Goal: Transaction & Acquisition: Obtain resource

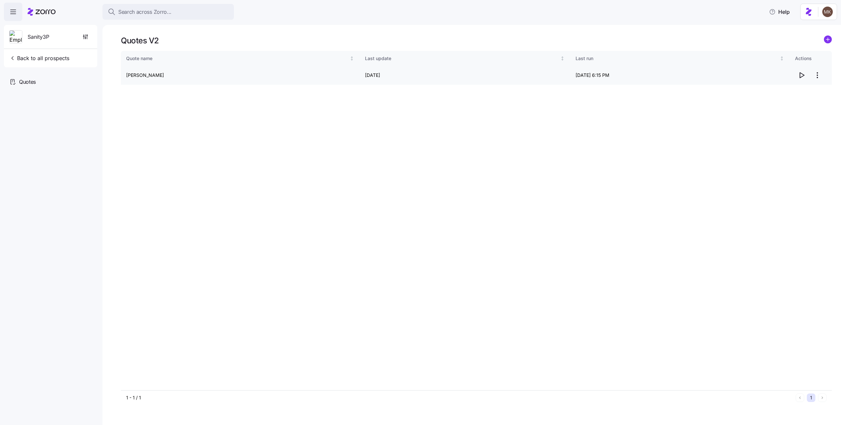
click at [800, 77] on icon "button" at bounding box center [802, 75] width 4 height 5
click at [824, 38] on circle "add icon" at bounding box center [827, 39] width 7 height 7
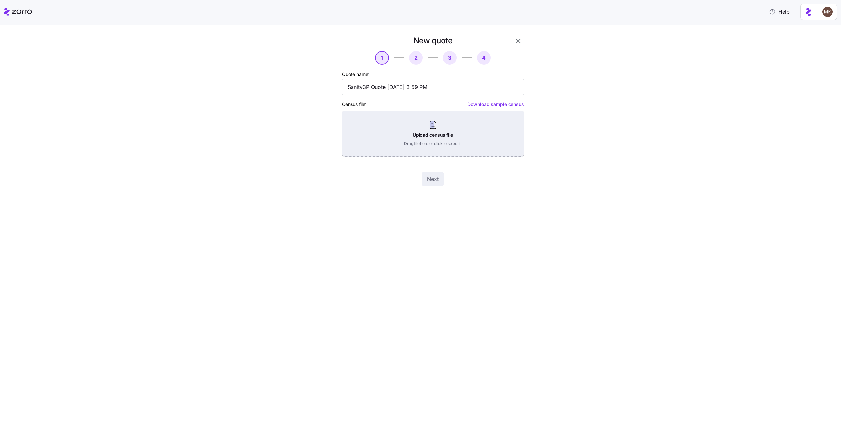
click at [405, 135] on div "Upload census file Drag file here or click to select it" at bounding box center [433, 134] width 182 height 46
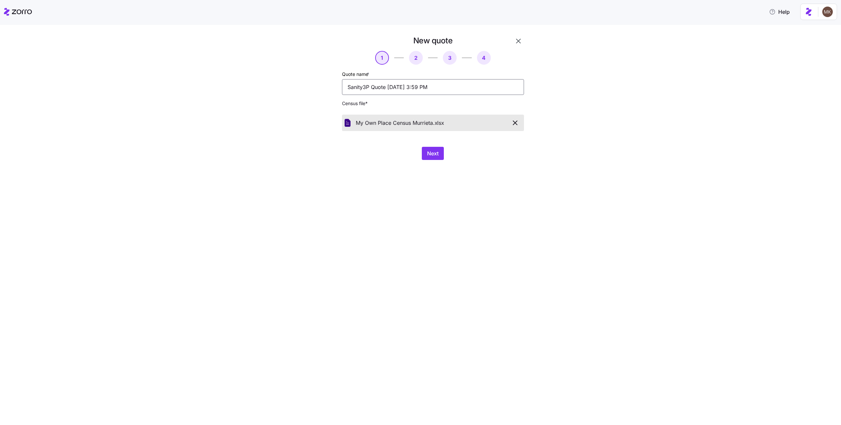
drag, startPoint x: 457, startPoint y: 83, endPoint x: 340, endPoint y: 86, distance: 117.3
click at [340, 86] on div "New quote 1 2 3 4 Quote name * Sanity3P Quote 08/17/2025 3:59 PM Census file * …" at bounding box center [432, 98] width 187 height 130
type input "my own place"
click at [437, 160] on button "Next" at bounding box center [433, 153] width 22 height 13
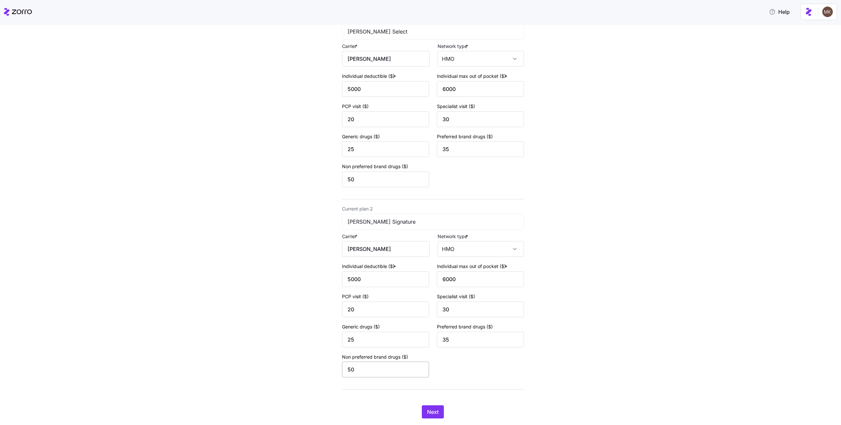
scroll to position [88, 0]
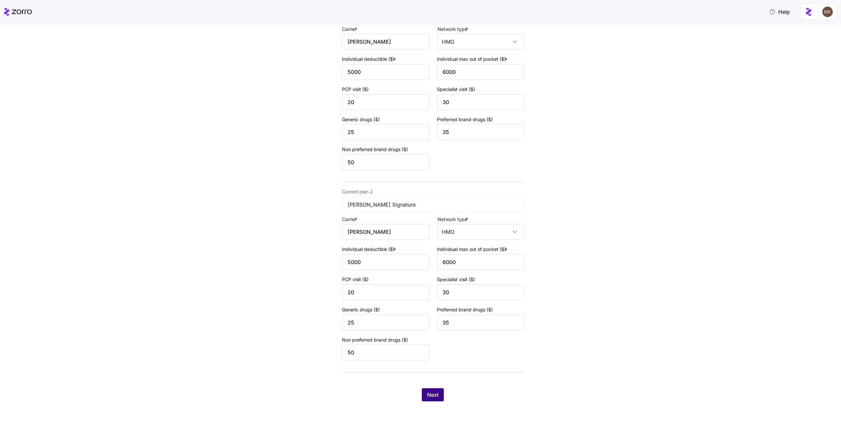
click at [428, 392] on span "Next" at bounding box center [432, 395] width 11 height 8
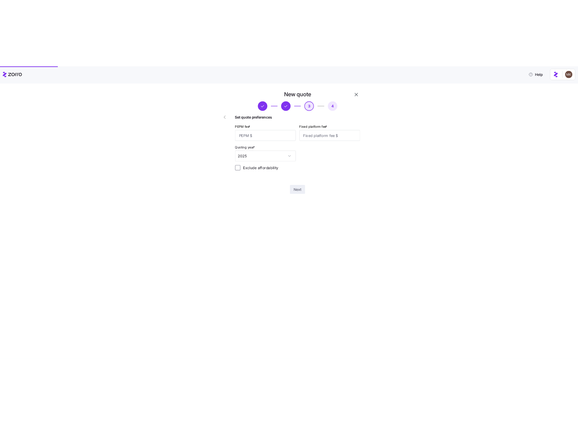
scroll to position [0, 0]
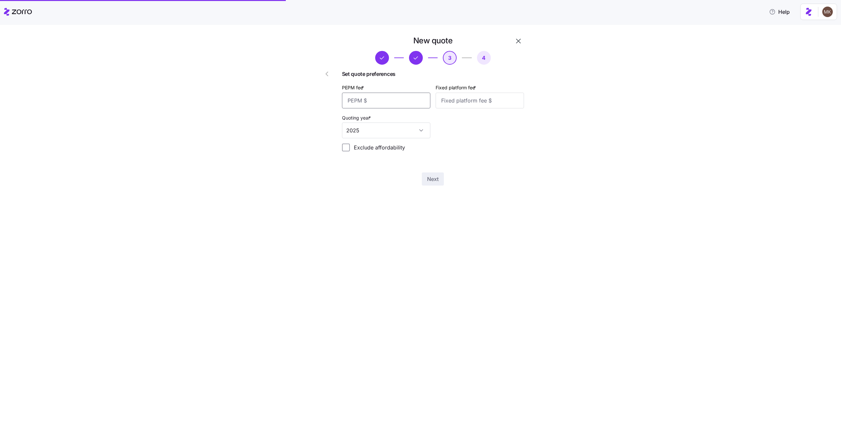
click at [396, 94] on input "PEPM fee *" at bounding box center [386, 101] width 88 height 16
type input "1233"
click at [450, 97] on input "Fixed platform fee *" at bounding box center [479, 101] width 88 height 16
type input "1233"
click at [442, 183] on button "Next" at bounding box center [433, 178] width 22 height 13
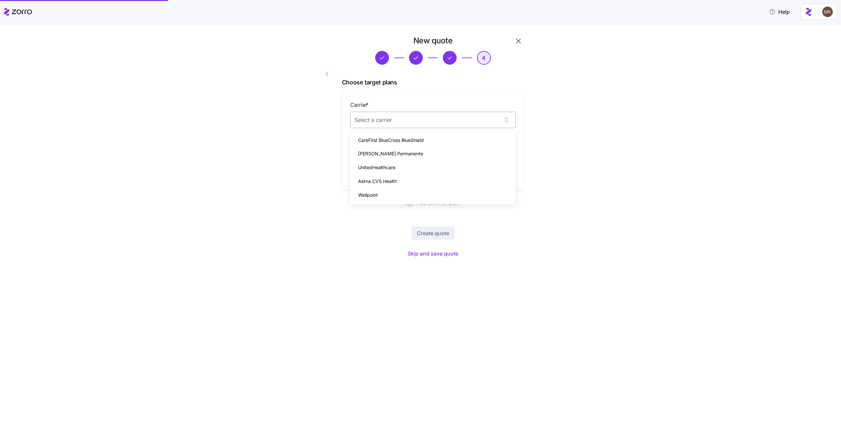
click at [454, 115] on input "Carrier *" at bounding box center [432, 120] width 165 height 16
click at [437, 134] on div "CareFirst BlueCross BlueShield" at bounding box center [433, 140] width 160 height 14
type input "CareFirst BlueCross BlueShield"
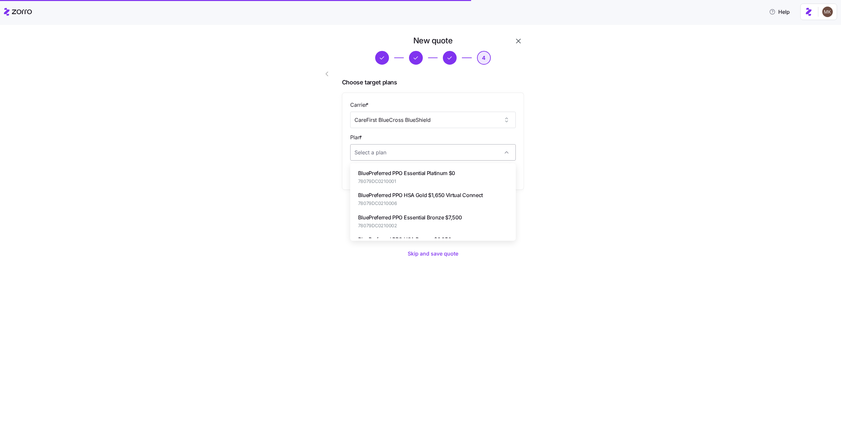
click at [427, 147] on input "Plan *" at bounding box center [432, 152] width 165 height 16
click at [420, 169] on span "BluePreferred PPO Essential Platinum $0" at bounding box center [406, 173] width 97 height 8
type input "BluePreferred PPO Essential Platinum $0"
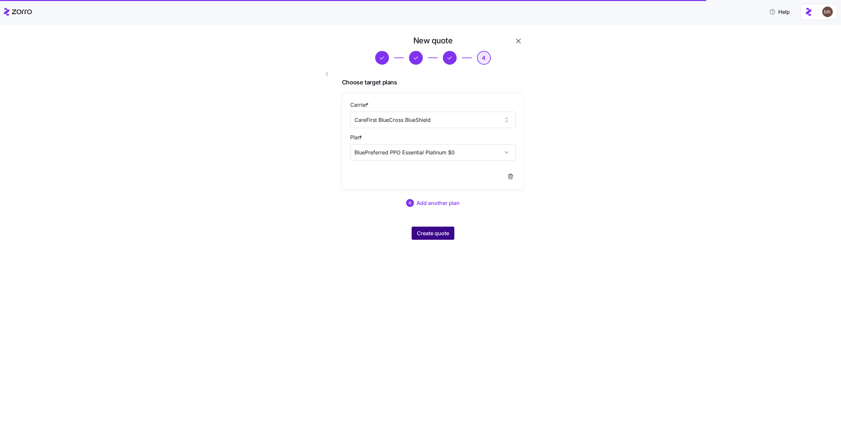
click at [442, 235] on span "Create quote" at bounding box center [433, 233] width 32 height 8
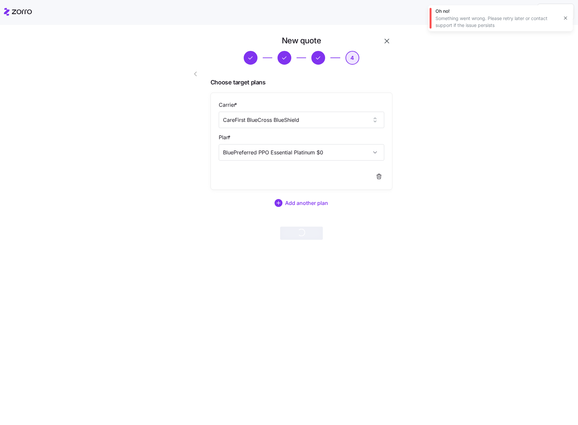
click at [268, 241] on div "New quote 4 Choose target plans Carrier * CareFirst BlueCross BlueShield Plan *…" at bounding box center [294, 141] width 230 height 212
click at [456, 51] on div "New quote 4 Choose target plans Carrier * CareFirst BlueCross BlueShield Plan *…" at bounding box center [293, 141] width 550 height 212
click at [516, 25] on div "Something went wrong. Please retry later or contact support if the issue persis…" at bounding box center [496, 21] width 123 height 13
click at [563, 17] on icon "button" at bounding box center [565, 17] width 5 height 5
click at [392, 43] on div "New quote 4 Choose target plans Carrier * CareFirst BlueCross BlueShield Plan *…" at bounding box center [294, 141] width 230 height 212
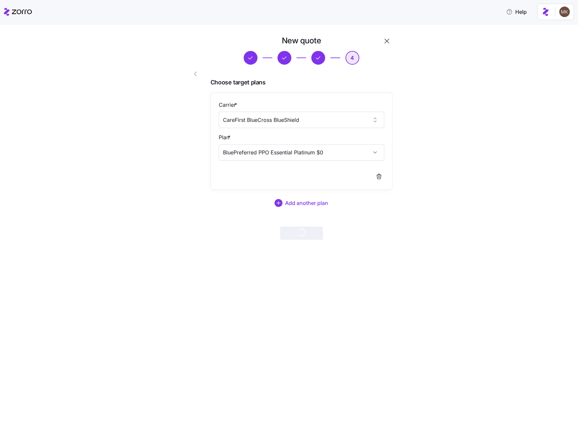
click at [388, 41] on icon "button" at bounding box center [387, 41] width 8 height 8
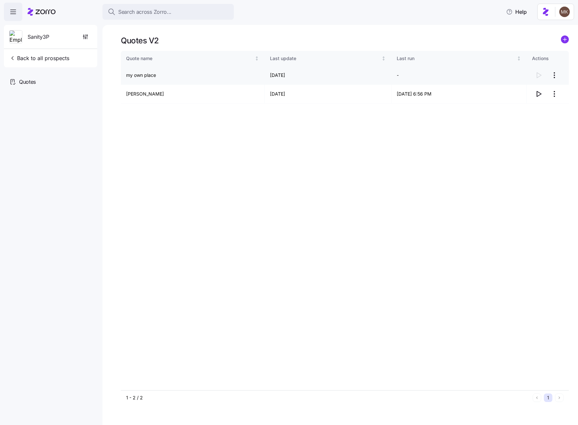
click at [553, 72] on html "Search across Zorro... Help Sanity3P Back to all prospects Quotes Quotes V2 Quo…" at bounding box center [289, 210] width 578 height 421
click at [532, 93] on div "Continue setup" at bounding box center [516, 91] width 33 height 7
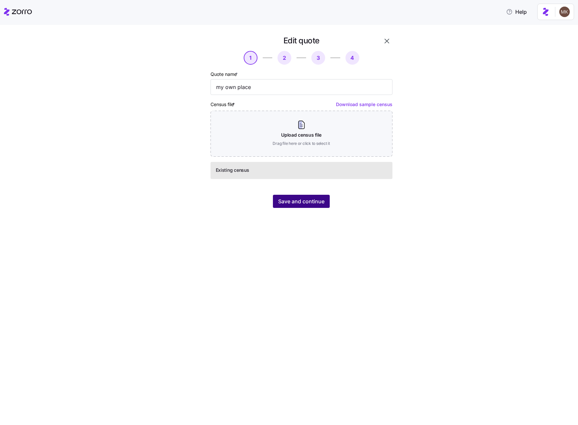
click at [274, 200] on button "Save and continue" at bounding box center [301, 201] width 57 height 13
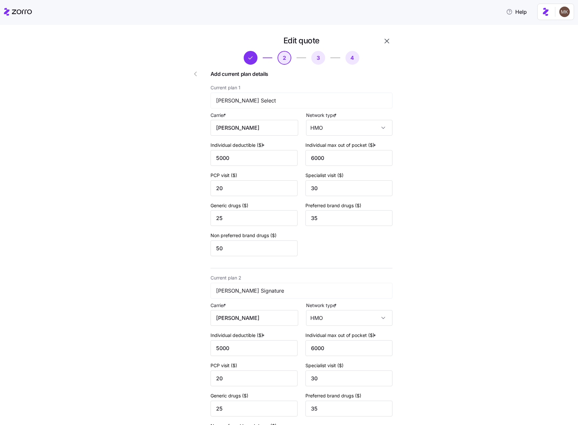
scroll to position [88, 0]
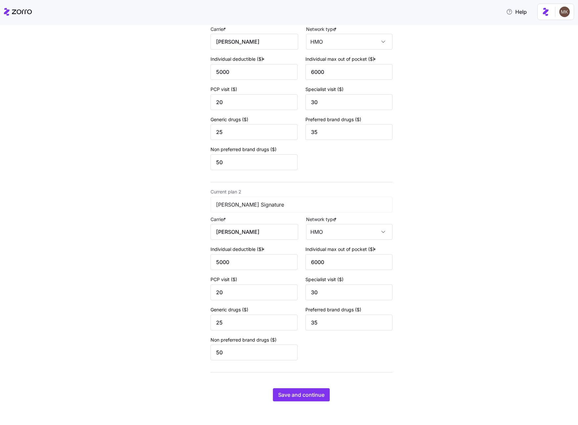
click at [300, 387] on div "Edit quote 2 3 4 Add current plan details Current plan 1 Kaiser Select Carrier …" at bounding box center [301, 175] width 187 height 457
click at [299, 390] on button "Save and continue" at bounding box center [301, 394] width 57 height 13
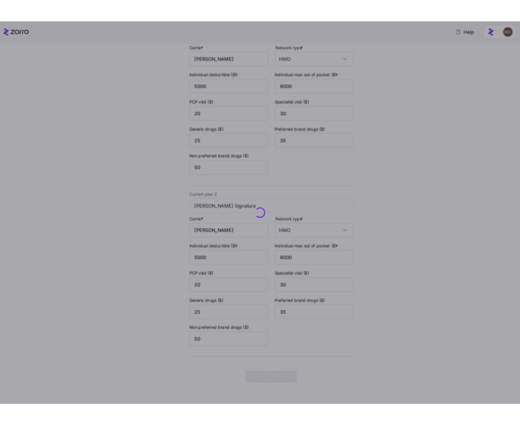
scroll to position [0, 0]
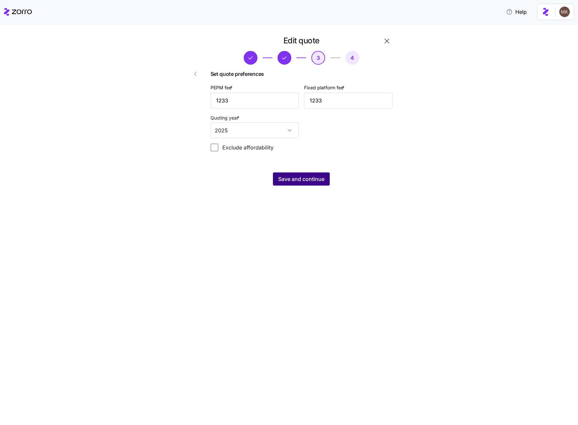
click at [309, 178] on span "Save and continue" at bounding box center [301, 179] width 46 height 8
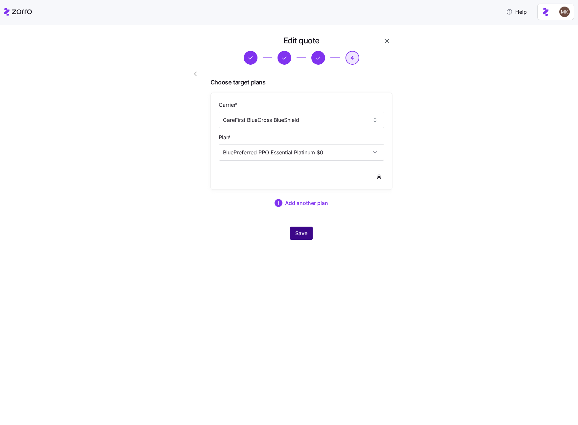
click at [298, 229] on button "Save" at bounding box center [301, 233] width 23 height 13
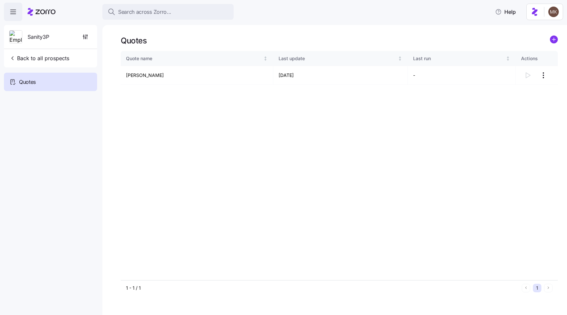
click at [346, 128] on div "Quote name Last update Last run Actions Gart merlino 08/17/2025 -" at bounding box center [339, 165] width 437 height 229
click at [527, 77] on div at bounding box center [537, 75] width 32 height 13
click at [151, 79] on td "Gart merlino" at bounding box center [197, 75] width 153 height 19
click at [531, 76] on div at bounding box center [537, 75] width 32 height 13
click at [544, 75] on html "Search across Zorro... Help Sanity3P Back to all prospects Quotes Quotes Quote …" at bounding box center [283, 155] width 567 height 311
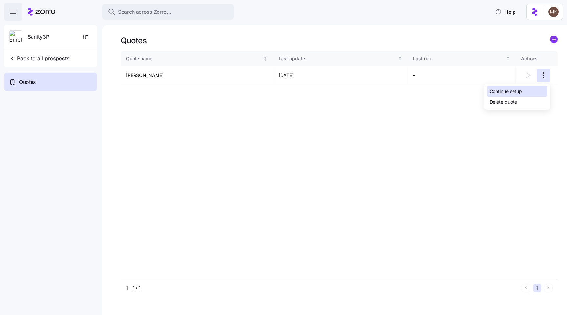
click at [522, 92] on div "Continue setup" at bounding box center [506, 91] width 33 height 7
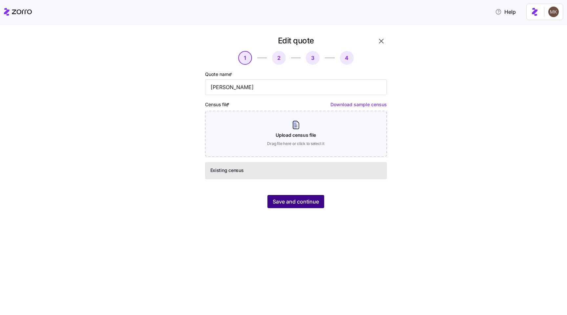
click at [320, 202] on button "Save and continue" at bounding box center [296, 201] width 57 height 13
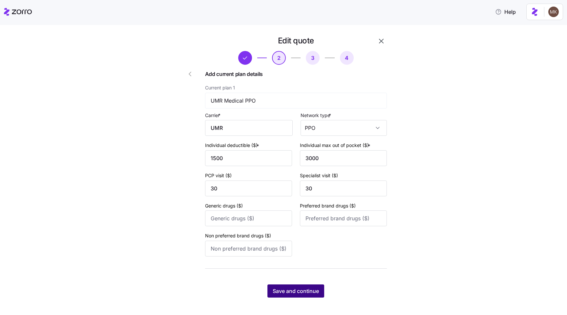
click at [277, 288] on button "Save and continue" at bounding box center [296, 290] width 57 height 13
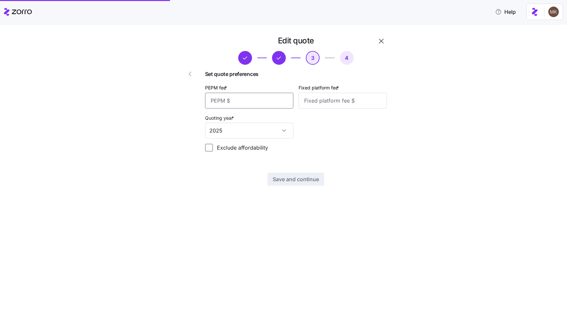
click at [257, 102] on input "PEPM fee *" at bounding box center [249, 101] width 88 height 16
click at [321, 99] on input "Fixed platform fee *" at bounding box center [343, 101] width 88 height 16
click at [241, 100] on input "13" at bounding box center [249, 101] width 88 height 16
click at [271, 96] on input "1323" at bounding box center [249, 101] width 88 height 16
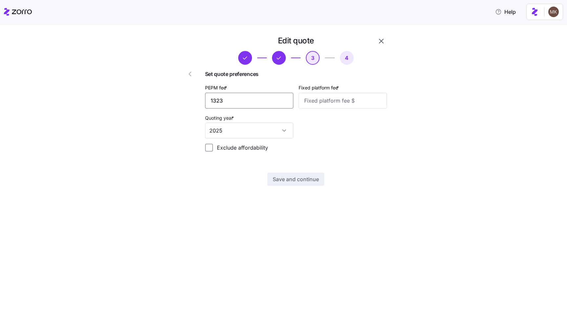
click at [271, 96] on input "1323" at bounding box center [249, 101] width 88 height 16
type input "1233"
click at [324, 99] on input "Fixed platform fee *" at bounding box center [343, 101] width 88 height 16
type input "1233"
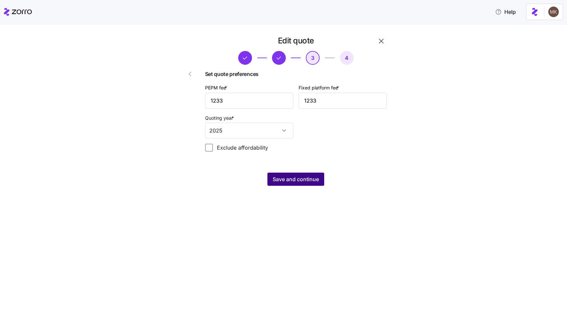
click at [304, 175] on button "Save and continue" at bounding box center [296, 178] width 57 height 13
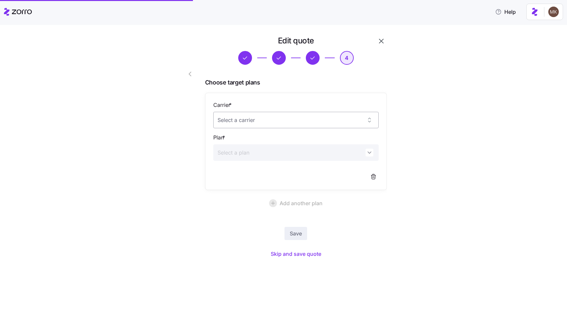
click at [243, 120] on input "Carrier *" at bounding box center [295, 120] width 165 height 16
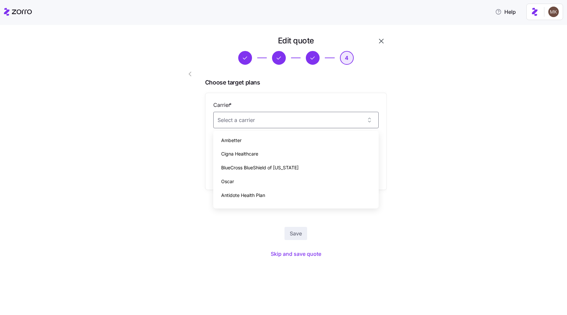
click at [243, 136] on div "Ambetter" at bounding box center [296, 140] width 160 height 14
type input "Ambetter"
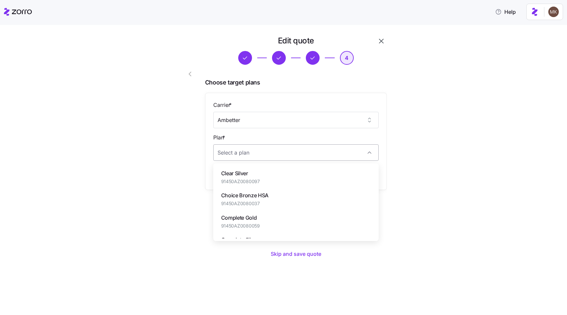
click at [243, 157] on input "Plan *" at bounding box center [295, 152] width 165 height 16
click at [242, 170] on span "Clear Silver" at bounding box center [240, 173] width 39 height 8
type input "Clear Silver"
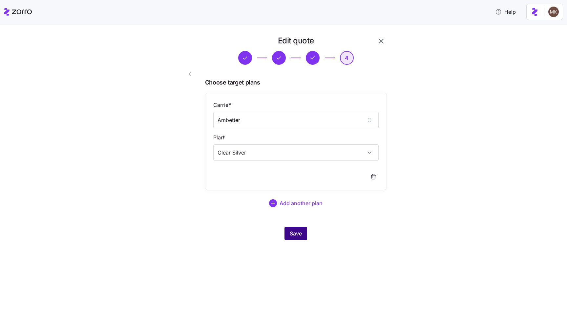
click at [296, 236] on span "Save" at bounding box center [296, 233] width 12 height 8
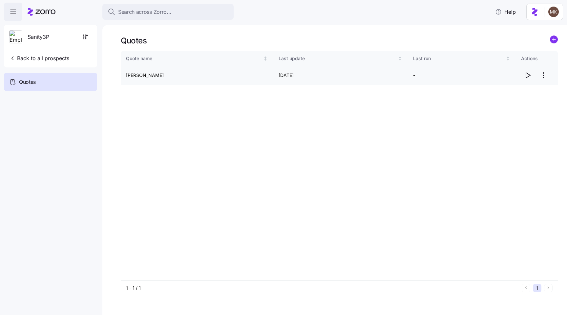
click at [525, 78] on icon "button" at bounding box center [528, 75] width 8 height 8
click at [556, 39] on circle "add icon" at bounding box center [554, 39] width 7 height 7
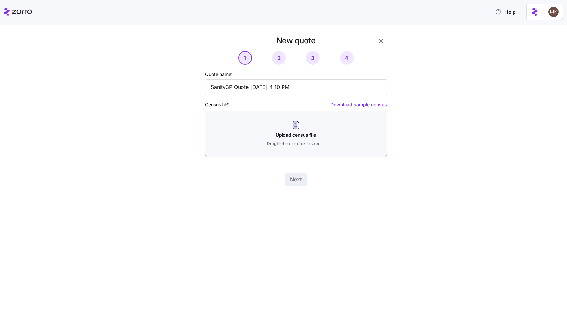
click at [344, 110] on div "Census file * Download sample census Upload census file Drag file here or click…" at bounding box center [296, 128] width 182 height 56
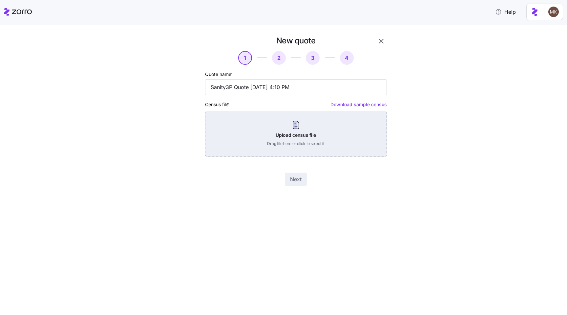
click at [299, 121] on div "Upload census file Drag file here or click to select it" at bounding box center [296, 134] width 182 height 46
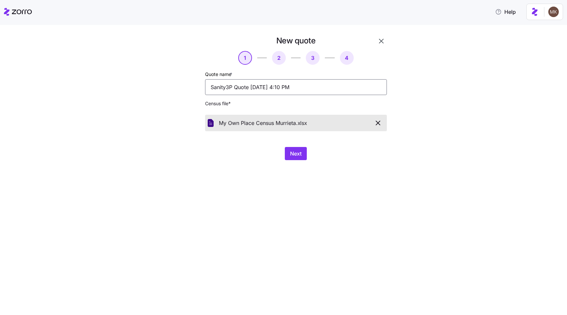
click at [288, 86] on input "Sanity3P Quote 08/17/2025 4:10 PM" at bounding box center [296, 87] width 182 height 16
type input "my own place"
click at [286, 156] on button "Next" at bounding box center [296, 153] width 22 height 13
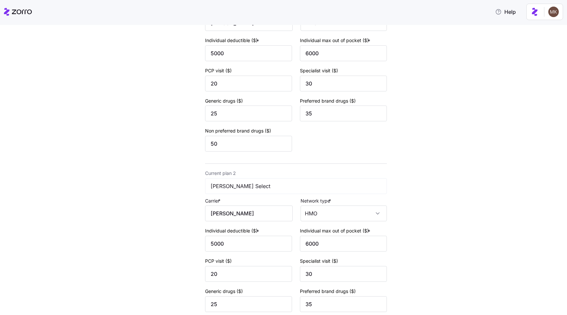
scroll to position [198, 0]
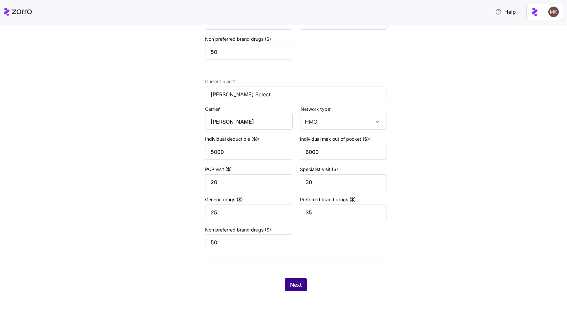
click at [297, 282] on span "Next" at bounding box center [295, 284] width 11 height 8
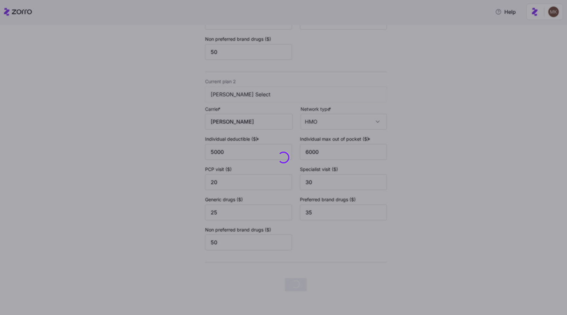
scroll to position [0, 0]
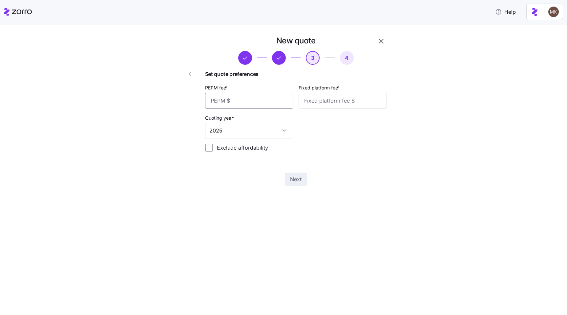
click at [249, 105] on input "PEPM fee *" at bounding box center [249, 101] width 88 height 16
click at [276, 64] on span "button" at bounding box center [279, 58] width 12 height 12
click at [279, 62] on span "button" at bounding box center [279, 58] width 12 height 12
click at [192, 75] on icon "button" at bounding box center [190, 74] width 8 height 8
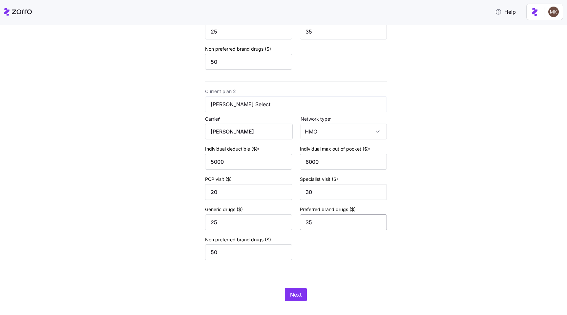
scroll to position [198, 0]
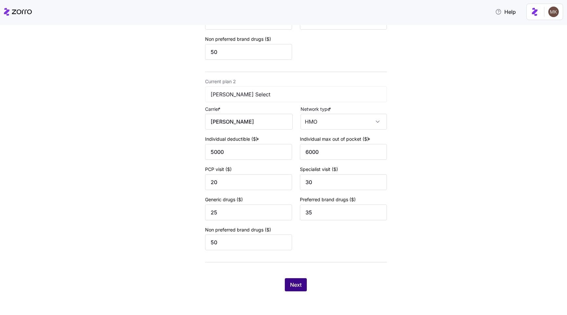
click at [291, 284] on span "Next" at bounding box center [295, 284] width 11 height 8
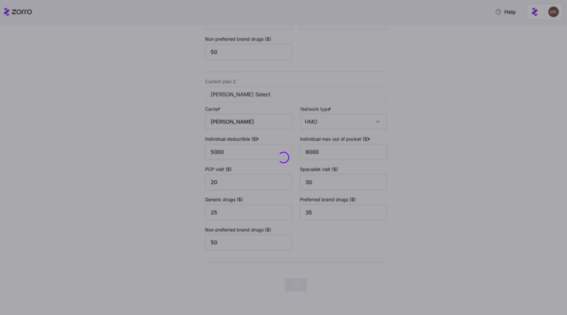
scroll to position [0, 0]
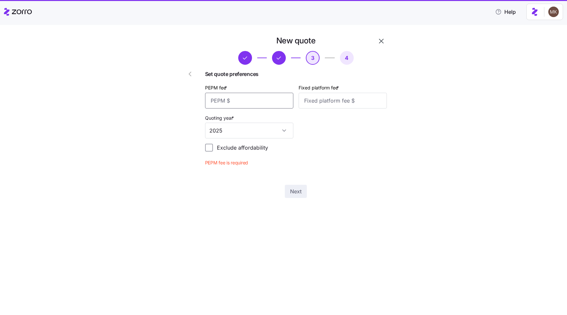
click at [221, 106] on input "PEPM fee *" at bounding box center [249, 101] width 88 height 16
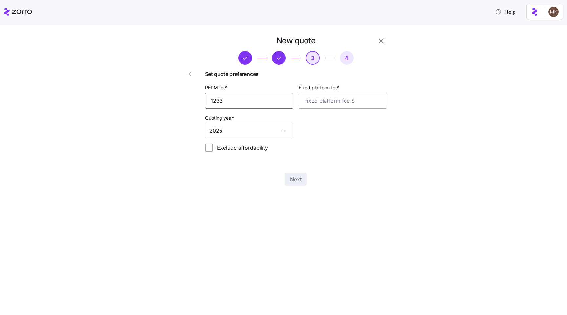
type input "1233"
click at [322, 99] on input "Fixed platform fee *" at bounding box center [343, 101] width 88 height 16
type input "1233"
click at [299, 181] on span "Next" at bounding box center [295, 179] width 11 height 8
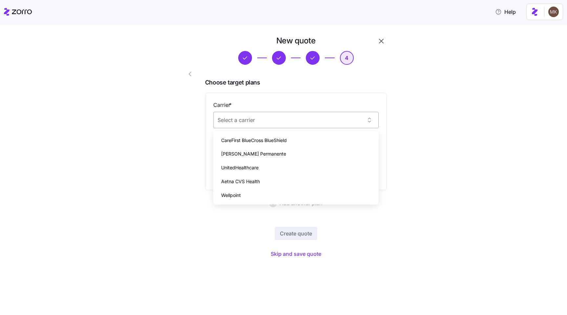
click at [370, 122] on input "Carrier *" at bounding box center [295, 120] width 165 height 16
click at [318, 137] on div "CareFirst BlueCross BlueShield" at bounding box center [296, 140] width 160 height 14
type input "CareFirst BlueCross BlueShield"
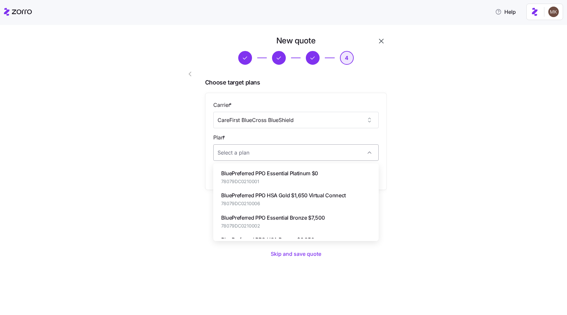
click at [306, 153] on input "Plan *" at bounding box center [295, 152] width 165 height 16
click at [287, 176] on span "BluePreferred PPO Essential Platinum $0" at bounding box center [269, 173] width 97 height 8
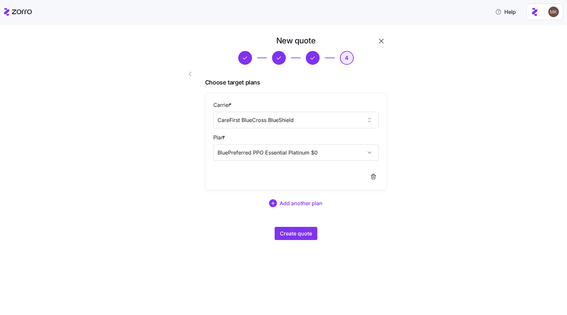
type input "BluePreferred PPO Essential Platinum $0"
click at [308, 229] on span "Create quote" at bounding box center [296, 233] width 32 height 8
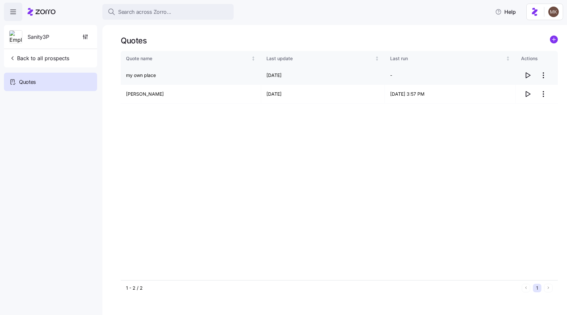
click at [524, 77] on icon "button" at bounding box center [528, 75] width 8 height 8
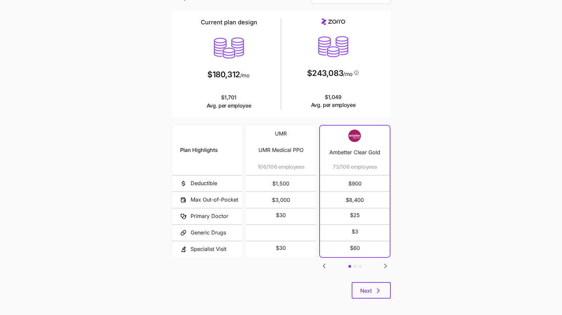
scroll to position [44, 0]
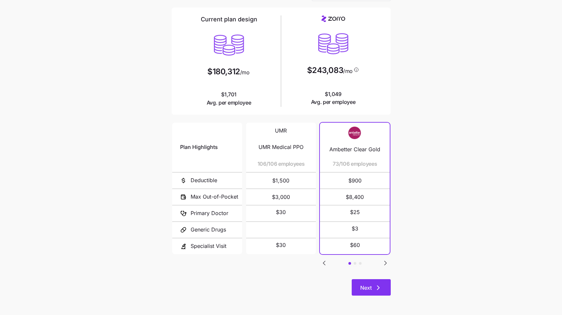
click at [386, 283] on button "Next" at bounding box center [371, 287] width 39 height 16
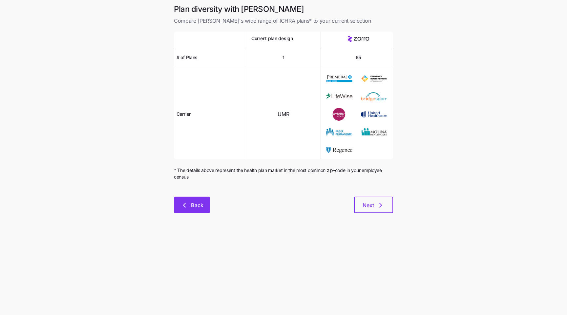
click at [181, 205] on icon "button" at bounding box center [185, 205] width 8 height 8
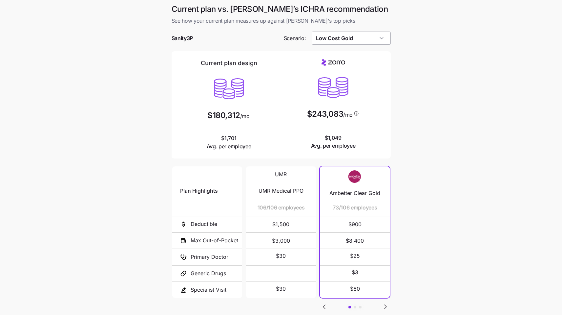
click at [341, 43] on input "Low Cost Gold" at bounding box center [351, 38] width 79 height 13
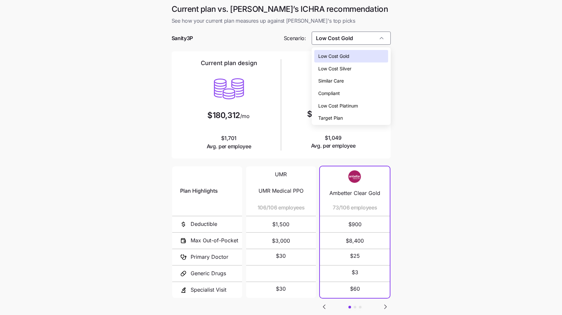
click at [339, 69] on span "Low Cost Silver" at bounding box center [335, 68] width 33 height 7
type input "Low Cost Silver"
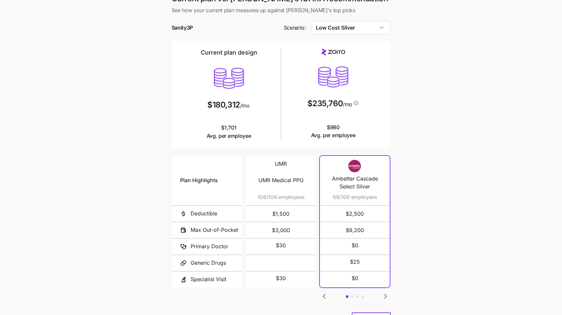
scroll to position [42, 0]
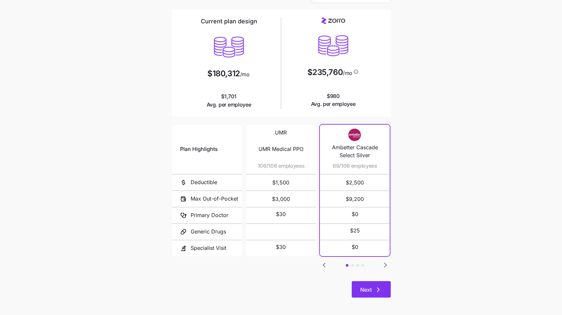
click at [380, 284] on button "Next" at bounding box center [371, 289] width 39 height 16
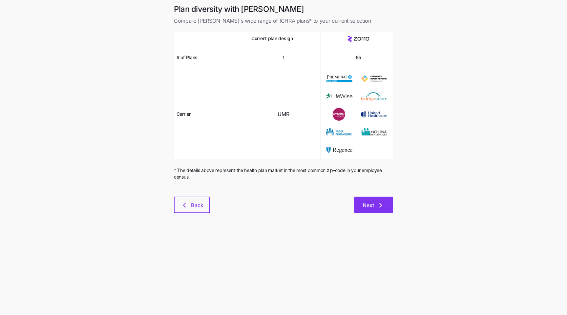
click at [370, 209] on button "Next" at bounding box center [373, 204] width 39 height 16
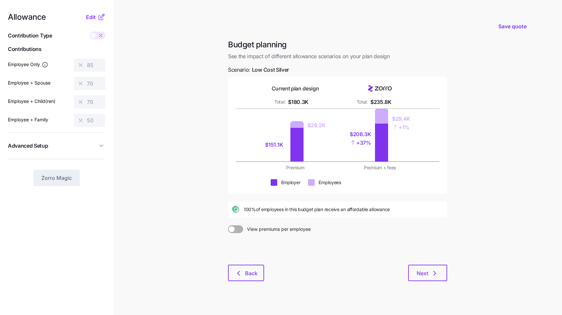
click at [101, 19] on icon at bounding box center [102, 17] width 8 height 8
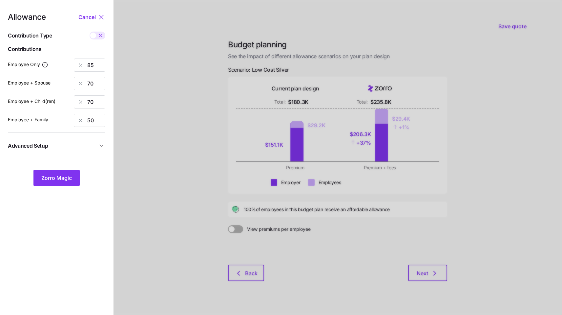
click at [100, 38] on icon at bounding box center [100, 35] width 5 height 5
click at [90, 32] on input "checkbox" at bounding box center [90, 32] width 0 height 0
type input "509"
type input "839"
type input "697"
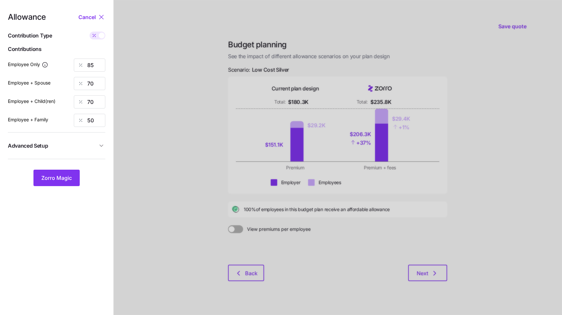
type input "797"
click at [94, 65] on input "509" at bounding box center [90, 64] width 32 height 13
type input "340"
click at [69, 179] on span "Zorro Magic" at bounding box center [56, 178] width 31 height 8
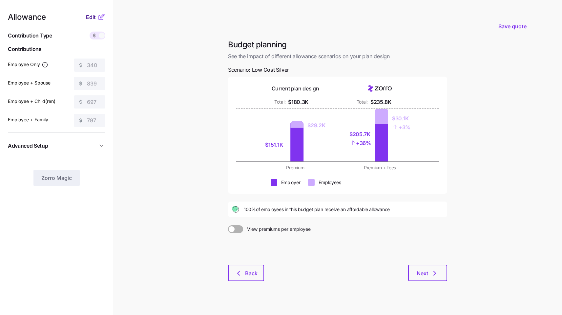
click at [97, 19] on button "Edit" at bounding box center [91, 17] width 11 height 8
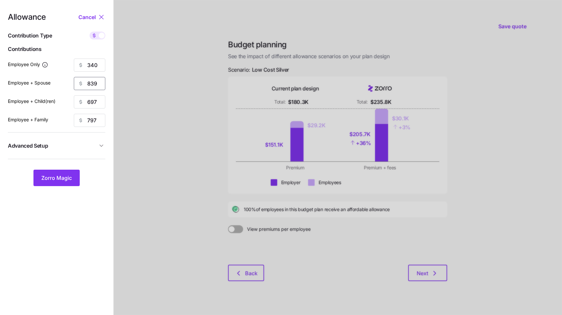
click at [98, 80] on input "839" at bounding box center [90, 83] width 32 height 13
type input "0"
click at [98, 101] on input "697" at bounding box center [90, 101] width 32 height 13
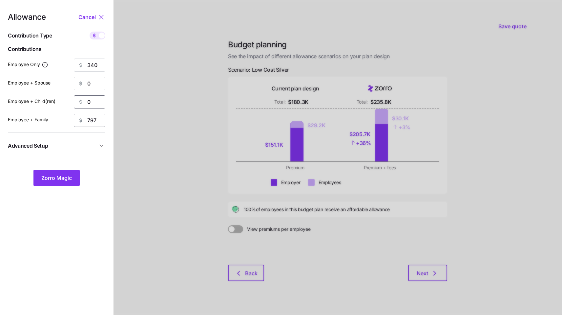
type input "0"
click at [98, 118] on input "797" at bounding box center [90, 120] width 32 height 13
type input "0"
click at [70, 176] on span "Zorro Magic" at bounding box center [56, 178] width 31 height 8
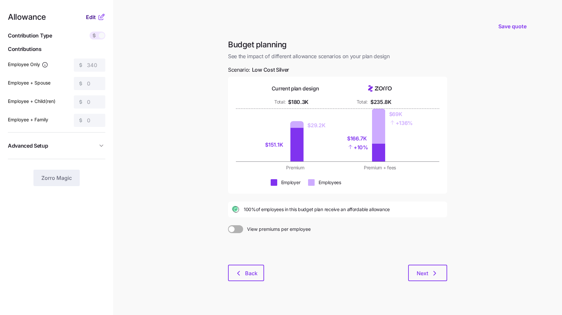
click at [97, 20] on button "Edit" at bounding box center [91, 17] width 11 height 8
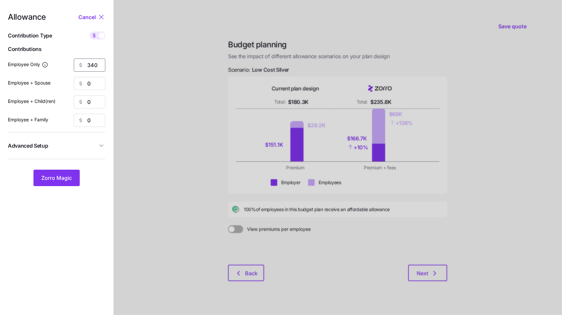
click at [95, 66] on input "340" at bounding box center [90, 64] width 32 height 13
click at [63, 174] on button "Zorro Magic" at bounding box center [56, 177] width 46 height 16
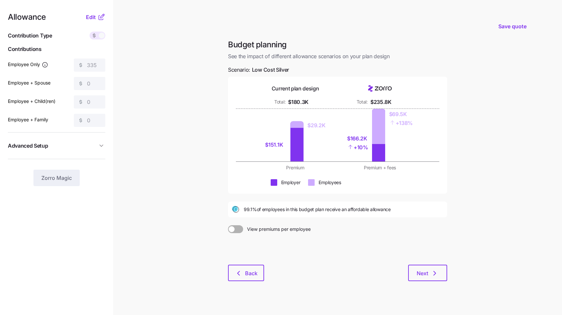
click at [97, 21] on div "Allowance Edit Contribution Type Use classes Contributions Employee Only 335 Em…" at bounding box center [57, 99] width 98 height 173
click at [97, 20] on button "Edit" at bounding box center [91, 17] width 11 height 8
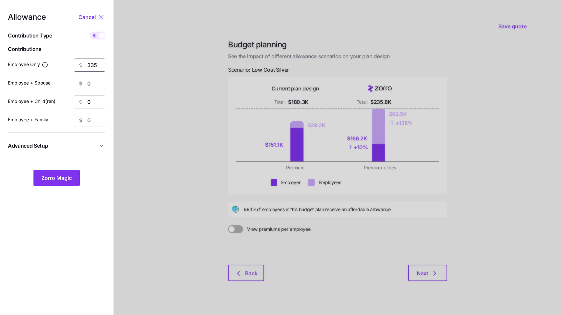
click at [99, 68] on input "335" at bounding box center [90, 64] width 32 height 13
type input "340"
click at [66, 178] on span "Zorro Magic" at bounding box center [56, 178] width 31 height 8
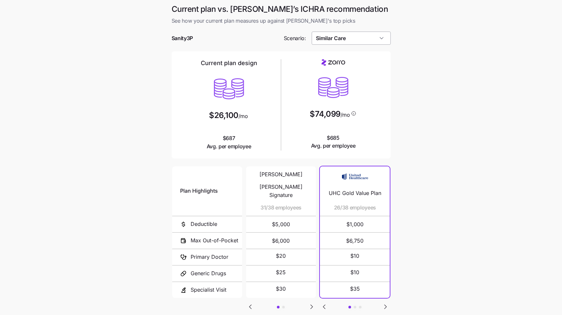
click at [343, 35] on input "Similar Care" at bounding box center [351, 38] width 79 height 13
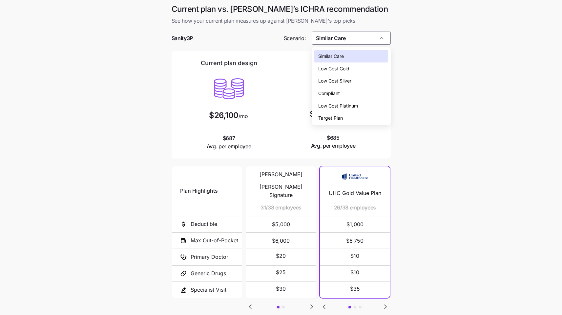
click at [339, 77] on span "Low Cost Silver" at bounding box center [335, 80] width 33 height 7
type input "Low Cost Silver"
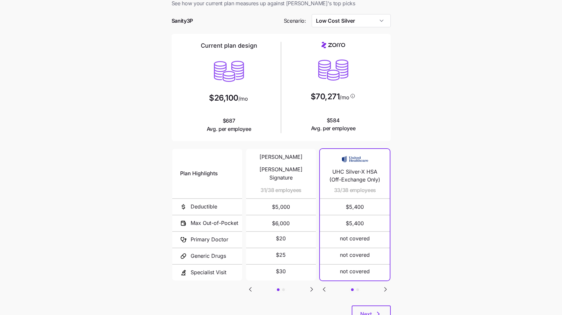
scroll to position [44, 0]
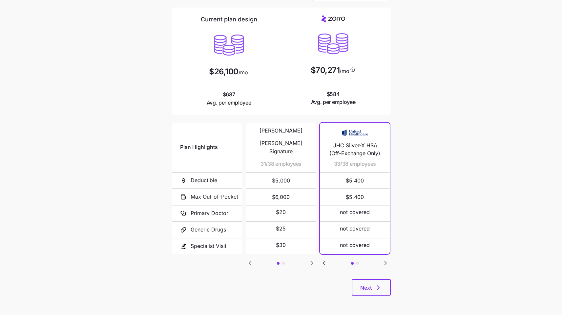
click at [378, 276] on div "Plan Highlights Deductible Max Out-of-Pocket Primary Doctor Generic Drugs Speci…" at bounding box center [281, 200] width 219 height 158
click at [376, 280] on button "Next" at bounding box center [371, 287] width 39 height 16
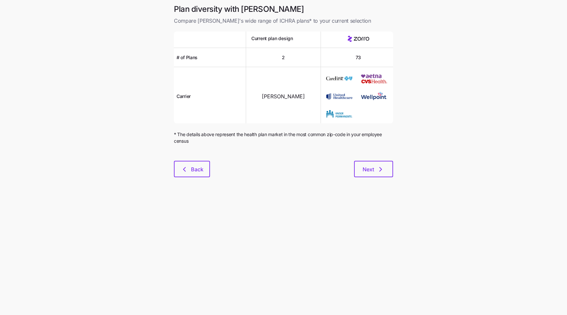
click at [389, 181] on div "Plan diversity with Zorro Compare Zorro's wide range of ICHRA plans* to your cu…" at bounding box center [284, 94] width 230 height 181
click at [379, 166] on icon "button" at bounding box center [381, 169] width 8 height 8
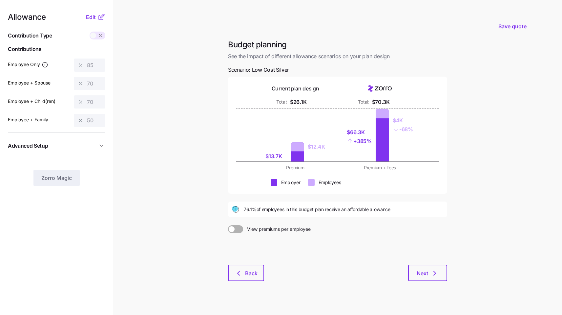
click at [100, 16] on icon at bounding box center [102, 17] width 8 height 8
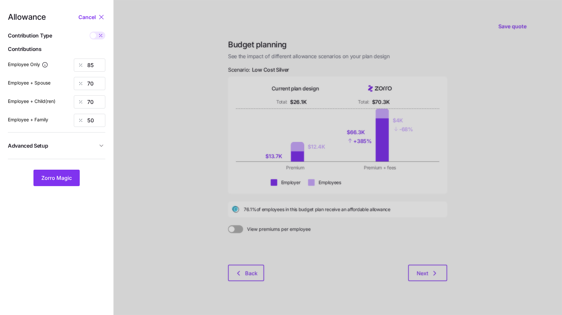
click at [97, 33] on span at bounding box center [100, 36] width 9 height 8
click at [90, 32] on input "checkbox" at bounding box center [90, 32] width 0 height 0
type input "438"
type input "722"
type input "576"
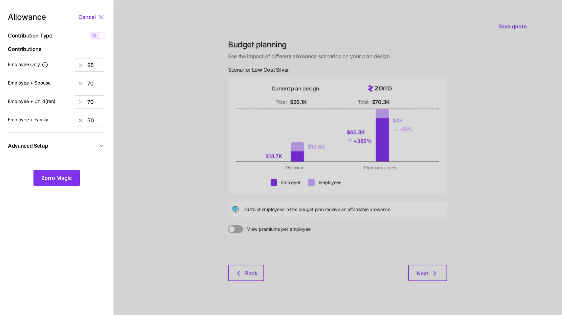
type input "669"
click at [100, 81] on input "722" at bounding box center [90, 83] width 32 height 13
type input "0"
click at [97, 102] on input "576" at bounding box center [90, 101] width 32 height 13
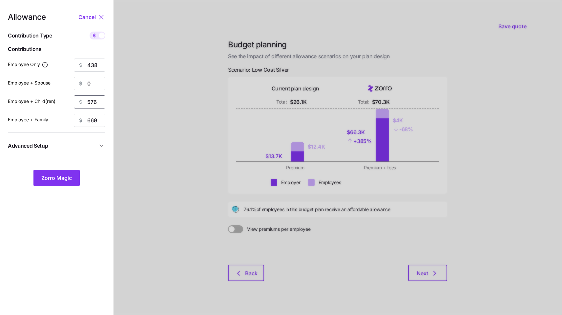
click at [97, 102] on input "576" at bounding box center [90, 101] width 32 height 13
type input "0"
click at [97, 117] on input "669" at bounding box center [90, 120] width 32 height 13
click at [95, 118] on input "6690" at bounding box center [90, 120] width 32 height 13
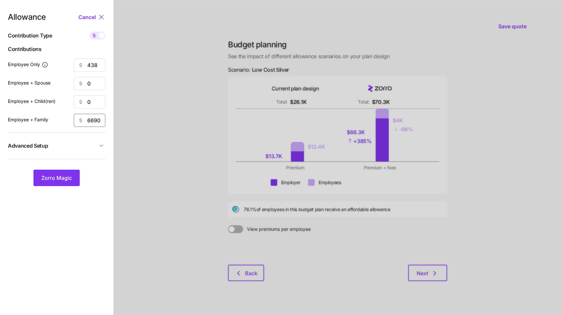
click at [95, 118] on input "6690" at bounding box center [90, 120] width 32 height 13
type input "0"
click at [94, 68] on input "438" at bounding box center [90, 64] width 32 height 13
click at [63, 172] on button "Zorro Magic" at bounding box center [56, 177] width 46 height 16
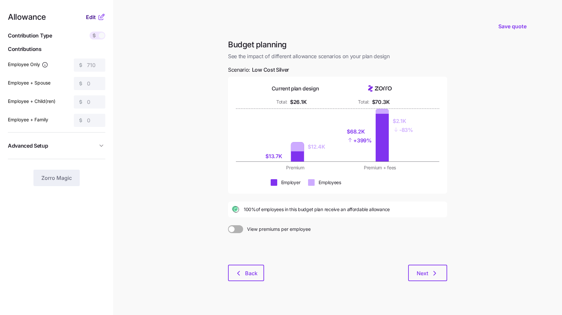
click at [95, 20] on span "Edit" at bounding box center [91, 17] width 10 height 8
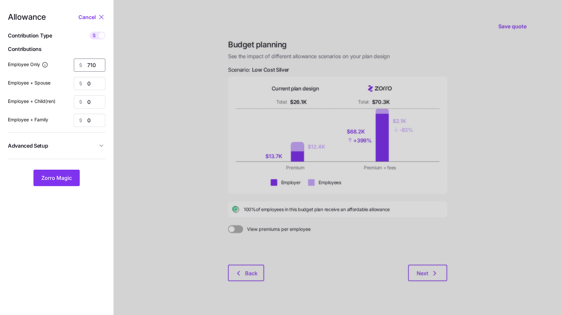
click at [87, 64] on input "710" at bounding box center [90, 64] width 32 height 13
click at [56, 177] on span "Zorro Magic" at bounding box center [56, 178] width 31 height 8
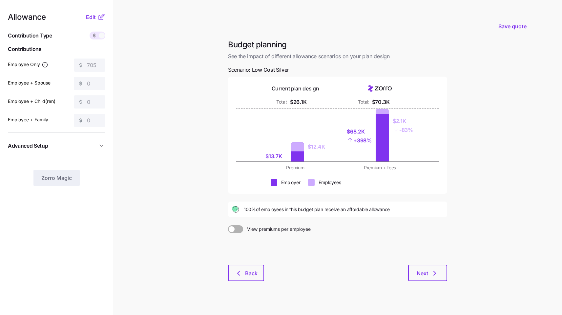
click at [99, 18] on icon at bounding box center [101, 17] width 4 height 4
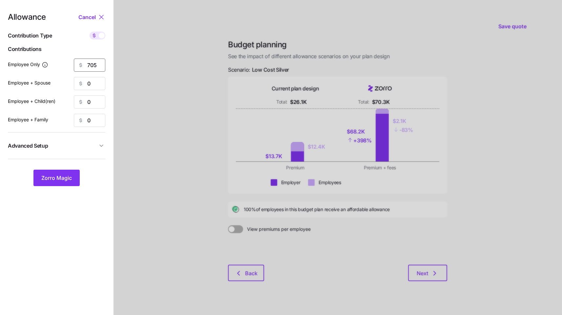
click at [91, 66] on input "705" at bounding box center [90, 64] width 32 height 13
click at [55, 178] on span "Zorro Magic" at bounding box center [56, 178] width 31 height 8
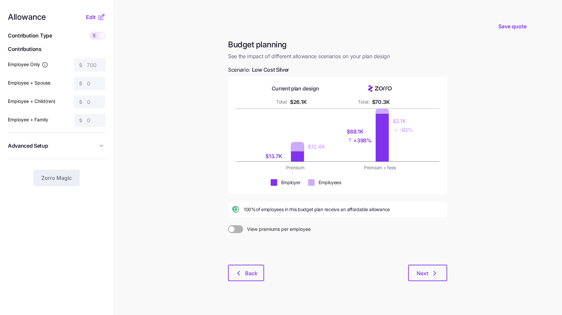
click at [104, 17] on icon at bounding box center [102, 17] width 8 height 8
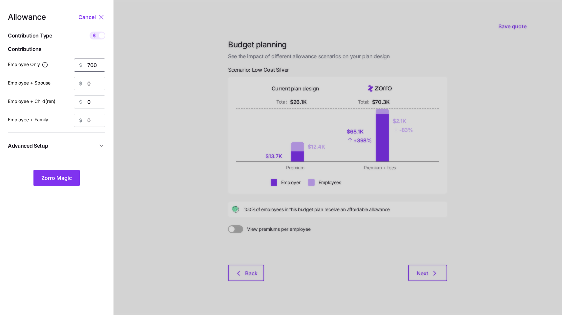
click at [97, 67] on input "700" at bounding box center [90, 64] width 32 height 13
click at [51, 180] on span "Zorro Magic" at bounding box center [56, 178] width 31 height 8
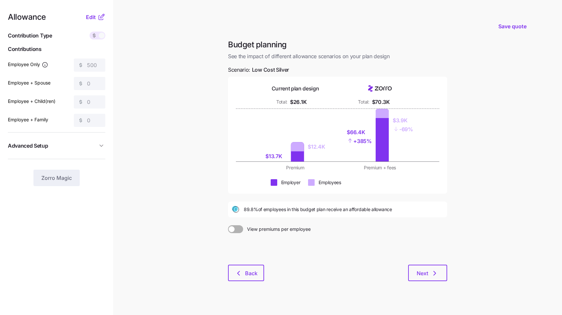
click at [99, 19] on icon at bounding box center [101, 17] width 4 height 4
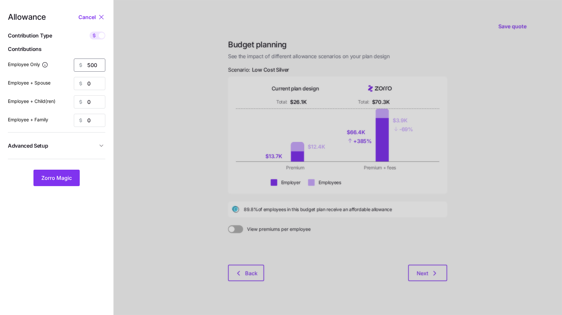
click at [90, 63] on input "500" at bounding box center [90, 64] width 32 height 13
click at [65, 172] on button "Zorro Magic" at bounding box center [56, 177] width 46 height 16
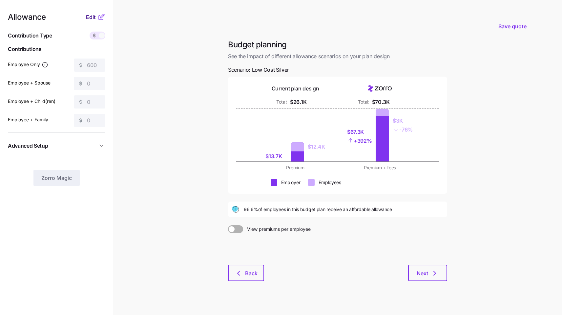
click at [93, 14] on span "Edit" at bounding box center [91, 17] width 10 height 8
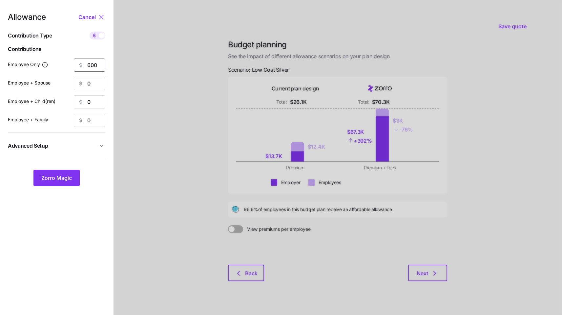
click at [93, 68] on input "600" at bounding box center [90, 64] width 32 height 13
click at [48, 181] on span "Zorro Magic" at bounding box center [56, 178] width 31 height 8
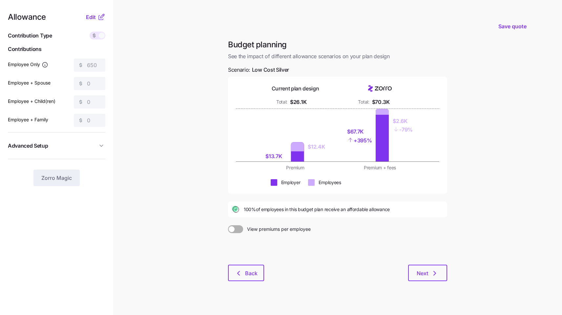
click at [101, 19] on icon at bounding box center [102, 17] width 8 height 8
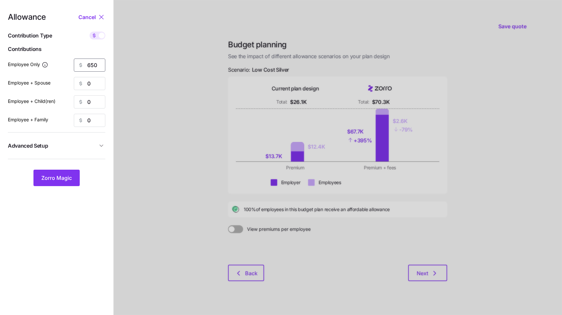
click at [90, 63] on input "650" at bounding box center [90, 64] width 32 height 13
click at [59, 175] on span "Zorro Magic" at bounding box center [56, 178] width 31 height 8
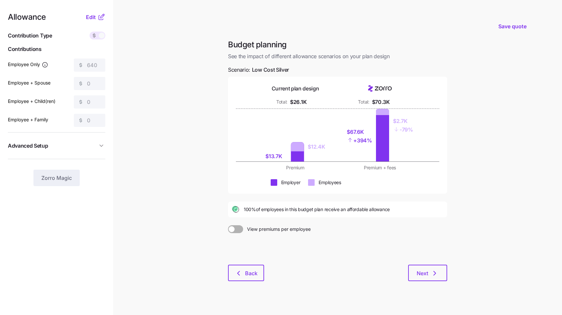
click at [98, 21] on div "Allowance Edit Contribution Type Use classes Contributions Employee Only 640 Em…" at bounding box center [57, 99] width 98 height 173
click at [99, 15] on icon at bounding box center [102, 17] width 8 height 8
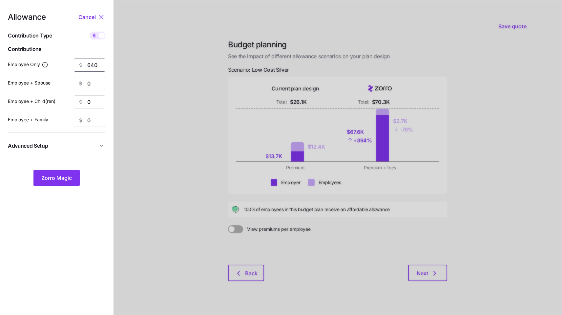
click at [91, 67] on input "640" at bounding box center [90, 64] width 32 height 13
click at [48, 184] on button "Zorro Magic" at bounding box center [56, 177] width 46 height 16
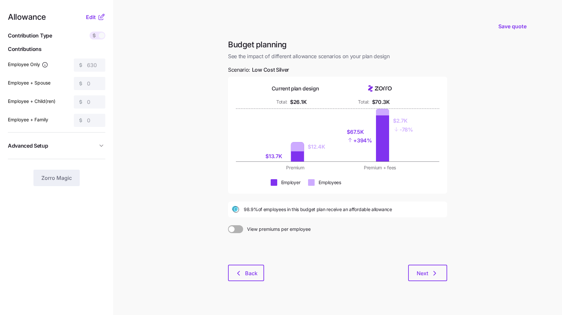
click at [103, 18] on icon at bounding box center [102, 17] width 8 height 8
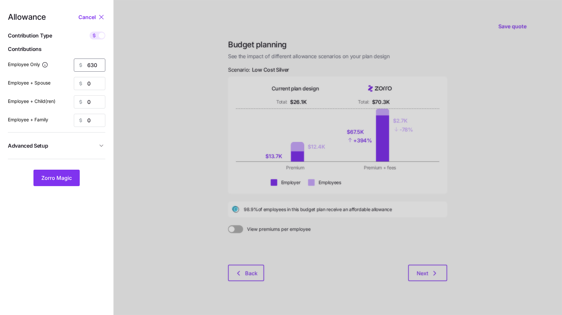
click at [94, 58] on input "630" at bounding box center [90, 64] width 32 height 13
click at [46, 184] on button "Zorro Magic" at bounding box center [56, 177] width 46 height 16
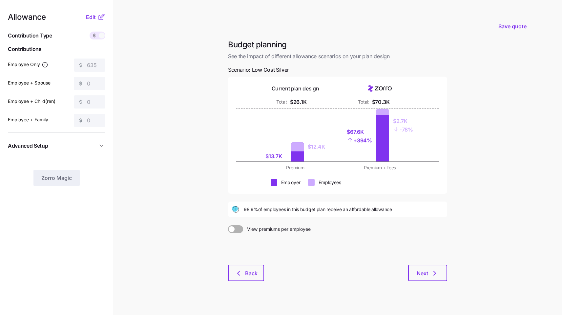
click at [102, 17] on icon at bounding box center [102, 17] width 8 height 8
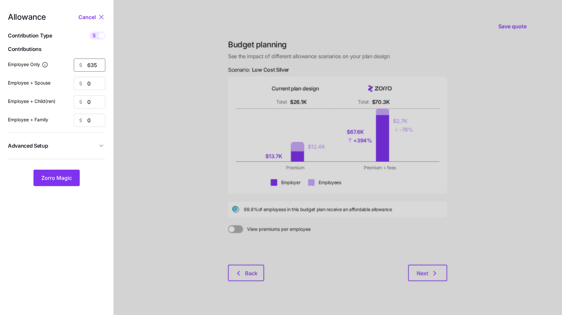
click at [91, 61] on input "635" at bounding box center [90, 64] width 32 height 13
type input "640"
click at [54, 178] on span "Zorro Magic" at bounding box center [56, 178] width 31 height 8
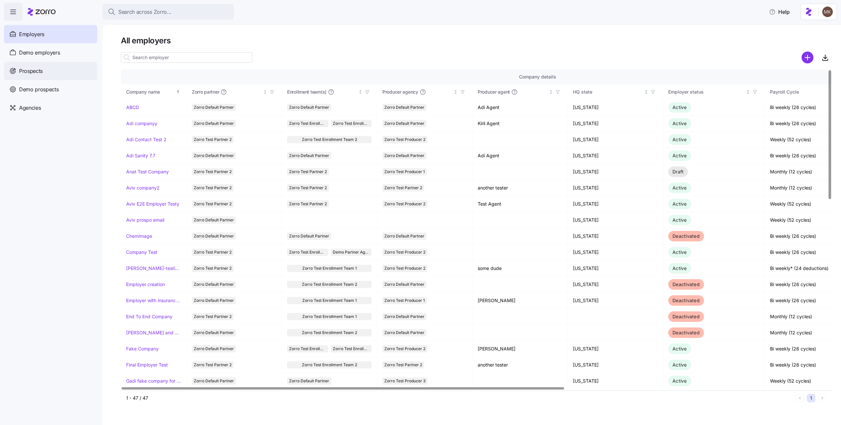
click at [43, 69] on div "Prospects" at bounding box center [50, 71] width 93 height 18
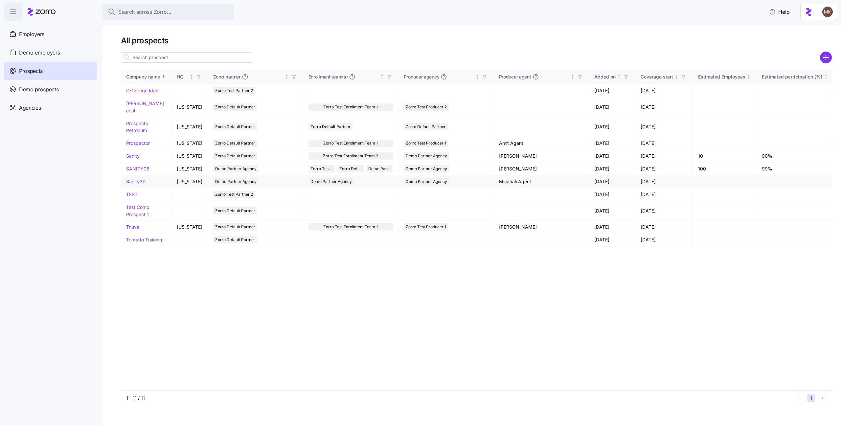
click at [132, 179] on link "Sanity3P" at bounding box center [135, 182] width 19 height 6
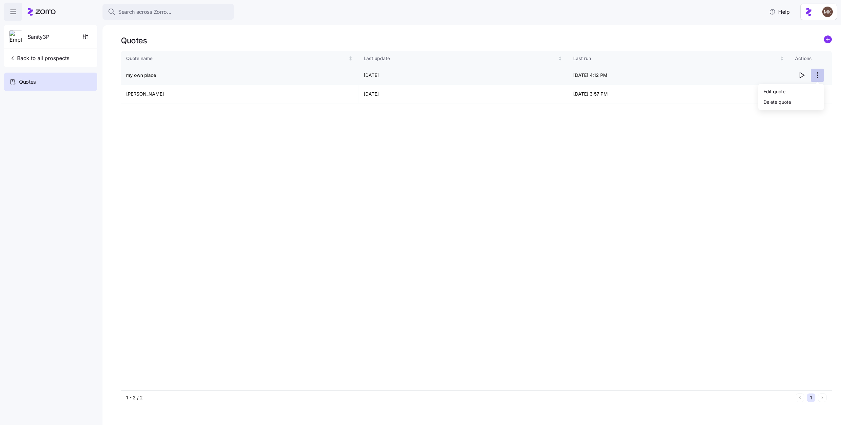
click at [817, 73] on html "Search across Zorro... Help Sanity3P Back to all prospects Quotes Quotes Quote …" at bounding box center [420, 210] width 841 height 421
click at [627, 87] on html "Search across Zorro... Help Sanity3P Back to all prospects Quotes Quotes Quote …" at bounding box center [420, 210] width 841 height 421
click at [631, 77] on td "08/17/2025 4:12 PM" at bounding box center [679, 75] width 222 height 19
click at [817, 75] on html "Search across Zorro... Help Sanity3P Back to all prospects Quotes Quotes Quote …" at bounding box center [420, 210] width 841 height 421
click at [702, 118] on html "Search across Zorro... Help Sanity3P Back to all prospects Quotes Quotes Quote …" at bounding box center [420, 210] width 841 height 421
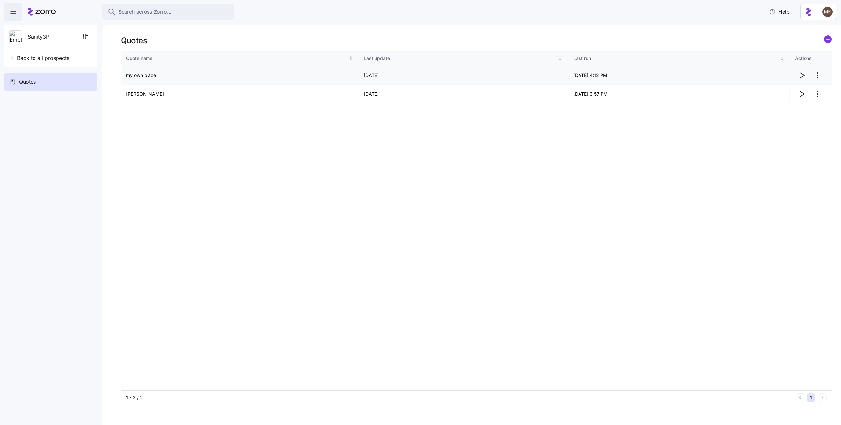
click at [816, 79] on html "Search across Zorro... Help Sanity3P Back to all prospects Quotes Quotes Quote …" at bounding box center [420, 210] width 841 height 421
click at [785, 102] on div "Delete quote" at bounding box center [777, 101] width 28 height 7
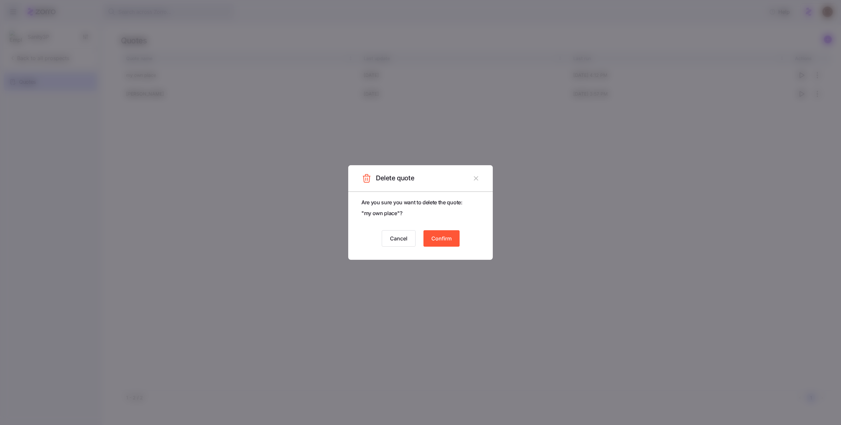
click at [442, 240] on span "Confirm" at bounding box center [441, 238] width 20 height 8
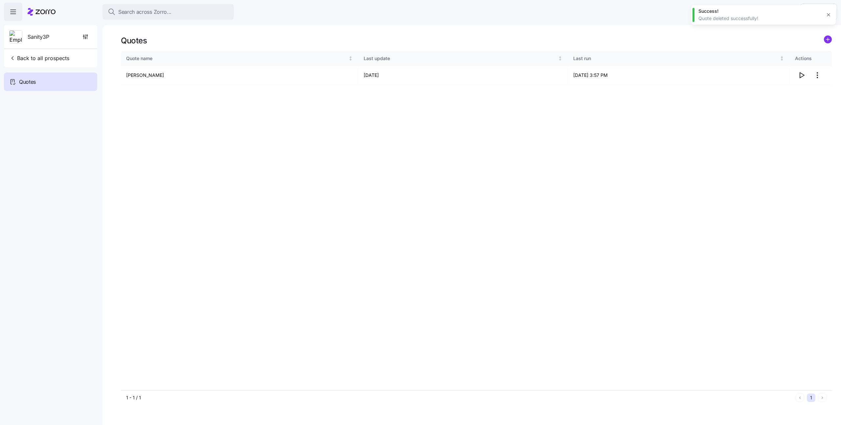
click at [832, 13] on button "button" at bounding box center [828, 14] width 9 height 9
click at [826, 42] on circle "add icon" at bounding box center [827, 39] width 7 height 7
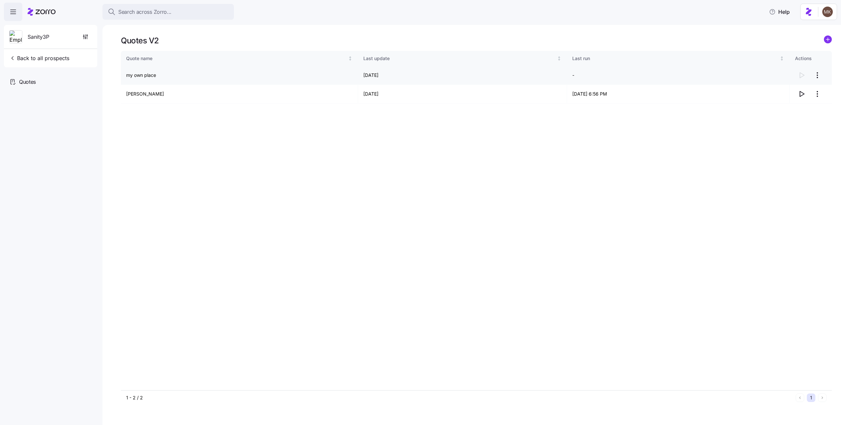
click at [816, 77] on html "Search across Zorro... Help Sanity3P Back to all prospects Quotes Quotes V2 Quo…" at bounding box center [420, 210] width 841 height 421
click at [772, 105] on div "Delete quote" at bounding box center [777, 101] width 28 height 7
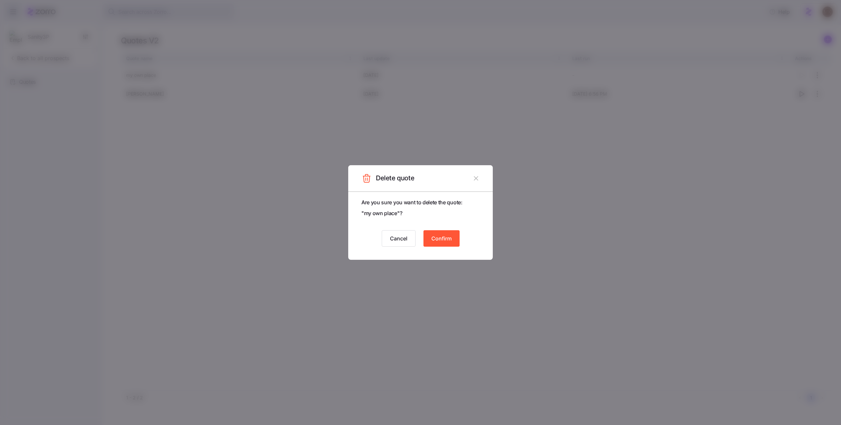
click at [436, 231] on button "Confirm" at bounding box center [441, 238] width 36 height 16
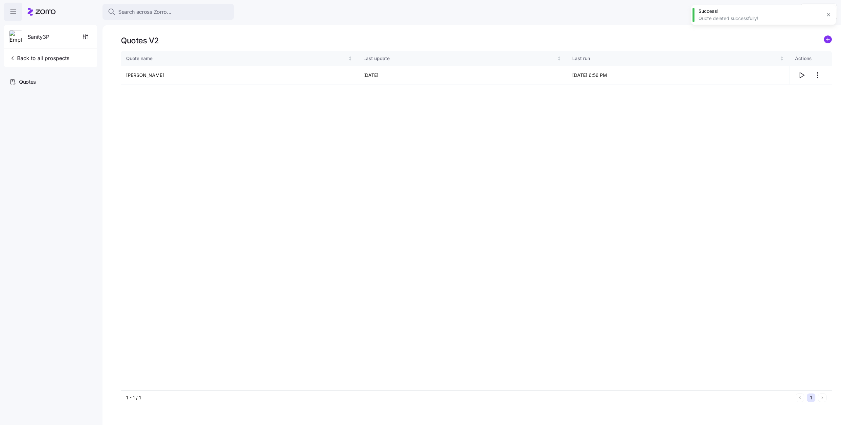
click at [827, 41] on icon "add icon" at bounding box center [827, 39] width 0 height 3
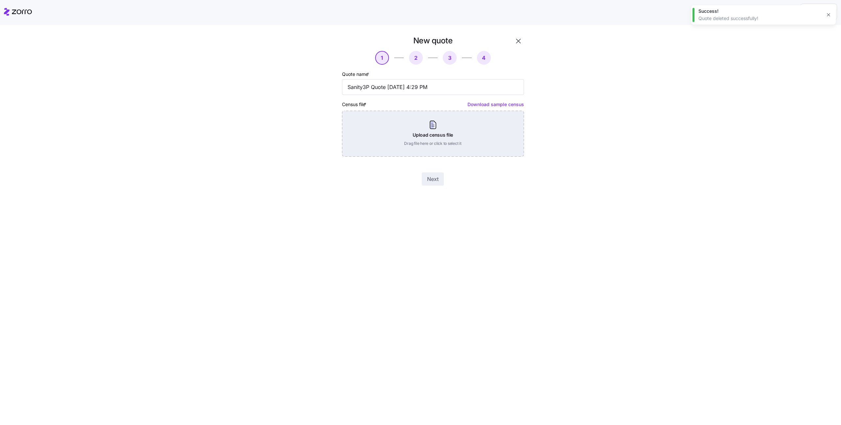
click at [465, 124] on div "Upload census file Drag file here or click to select it" at bounding box center [433, 134] width 182 height 46
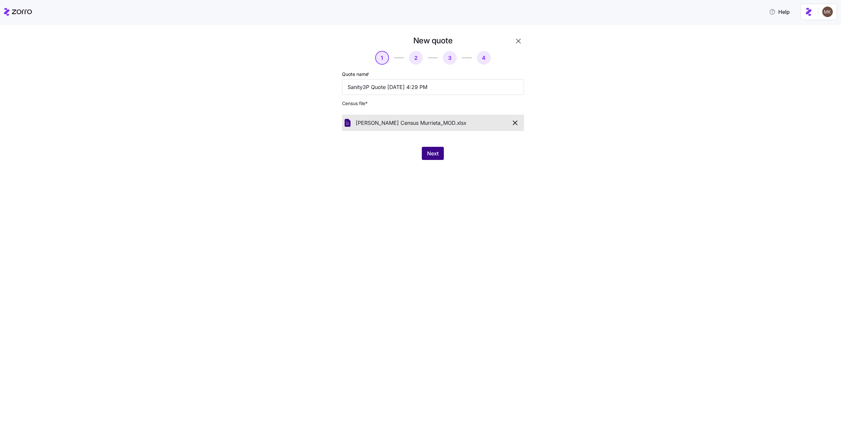
click at [440, 158] on button "Next" at bounding box center [433, 153] width 22 height 13
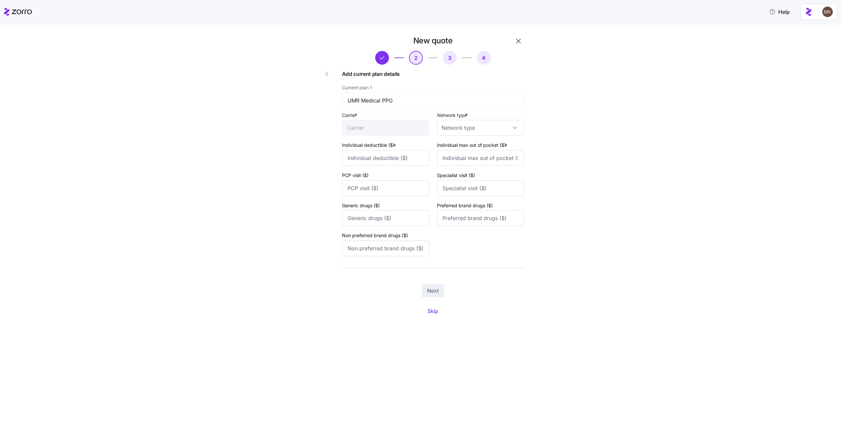
type input "UMR"
type input "1500"
type input "3000"
type input "30"
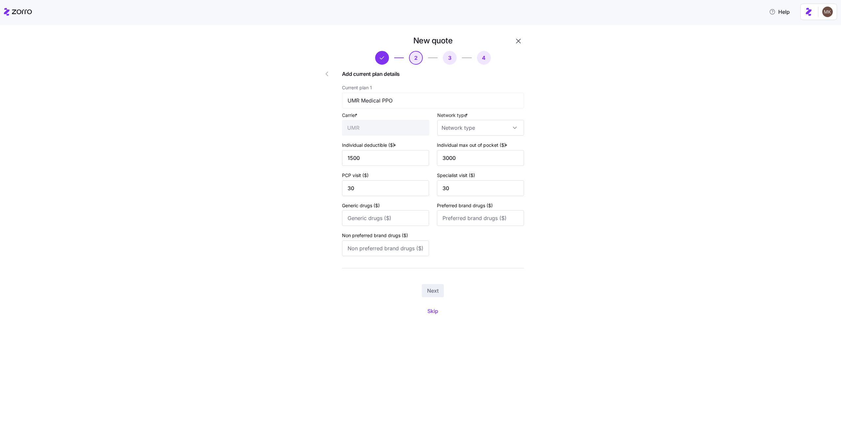
type input "PPO"
click at [430, 291] on span "Next" at bounding box center [432, 291] width 11 height 8
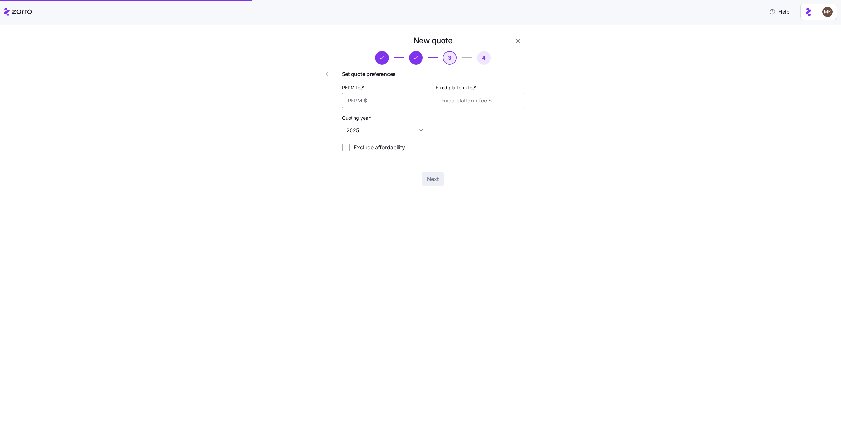
click at [406, 106] on input "PEPM fee *" at bounding box center [386, 101] width 88 height 16
type input "1"
click at [375, 61] on div "3 4 Set quote preferences PEPM fee * 1 Fixed platform fee * Quoting year * 2025…" at bounding box center [433, 104] width 182 height 106
click at [328, 77] on icon "button" at bounding box center [327, 74] width 8 height 8
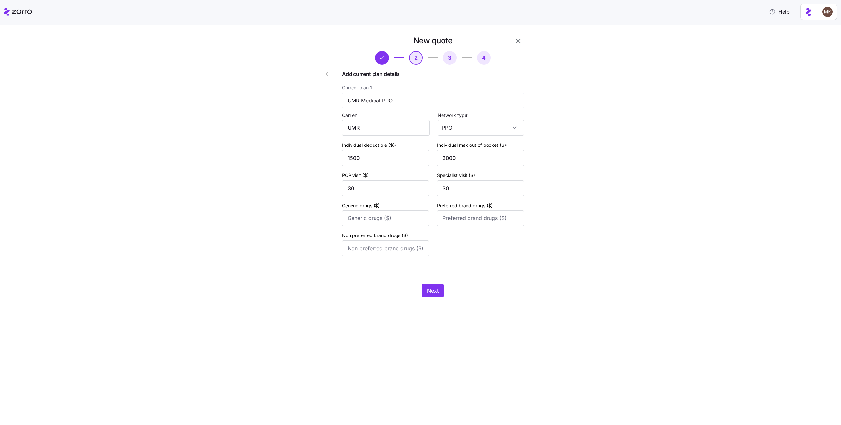
click at [328, 77] on icon "button" at bounding box center [327, 74] width 8 height 8
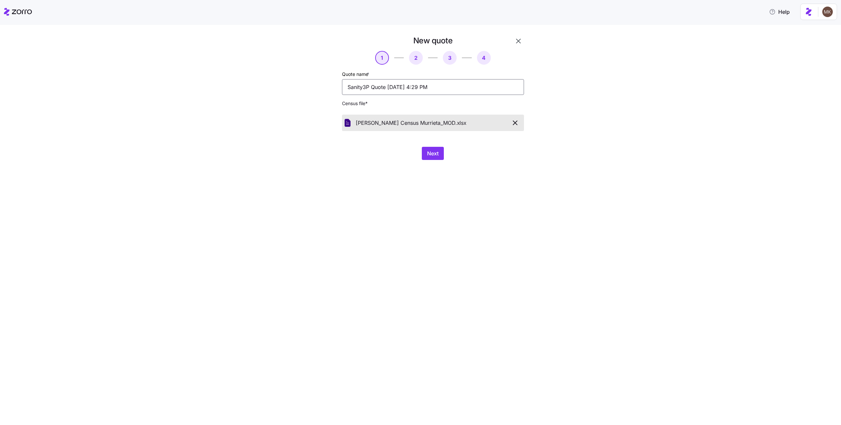
click at [385, 90] on input "Sanity3P Quote 08/17/2025 4:29 PM" at bounding box center [433, 87] width 182 height 16
type input "[PERSON_NAME] 2 check"
click at [428, 149] on button "Next" at bounding box center [433, 153] width 22 height 13
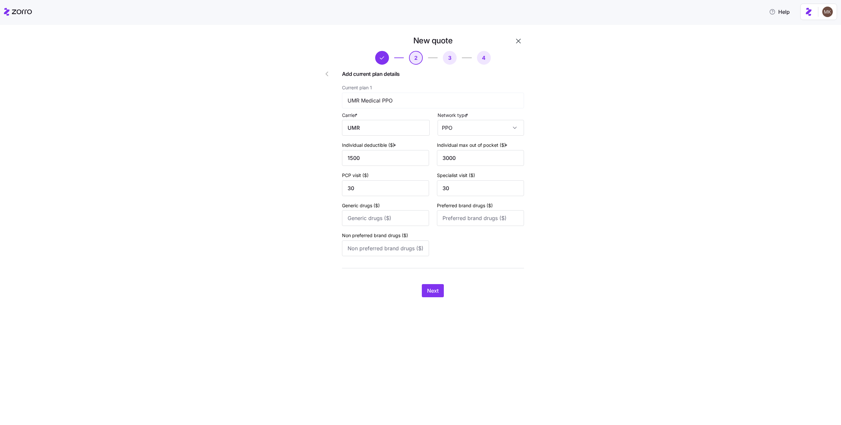
click at [432, 301] on div "New quote 2 3 4 Add current plan details Current plan 1 UMR Medical PPO Carrier…" at bounding box center [425, 170] width 230 height 270
click at [430, 295] on span "Next" at bounding box center [432, 291] width 11 height 8
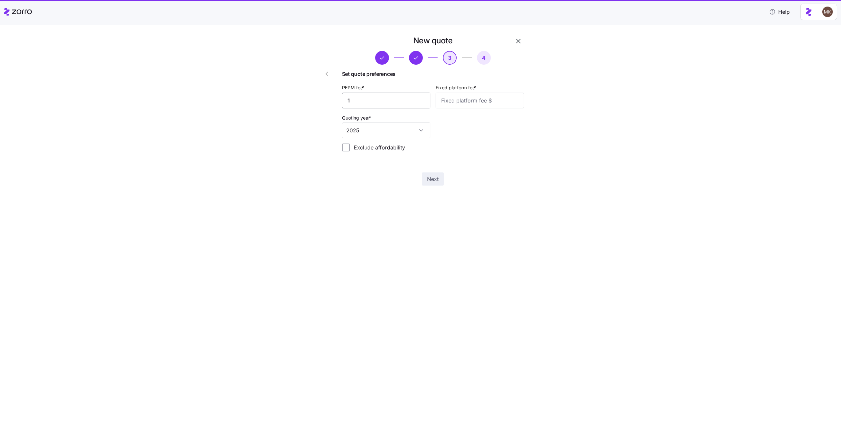
click at [380, 102] on input "1" at bounding box center [386, 101] width 88 height 16
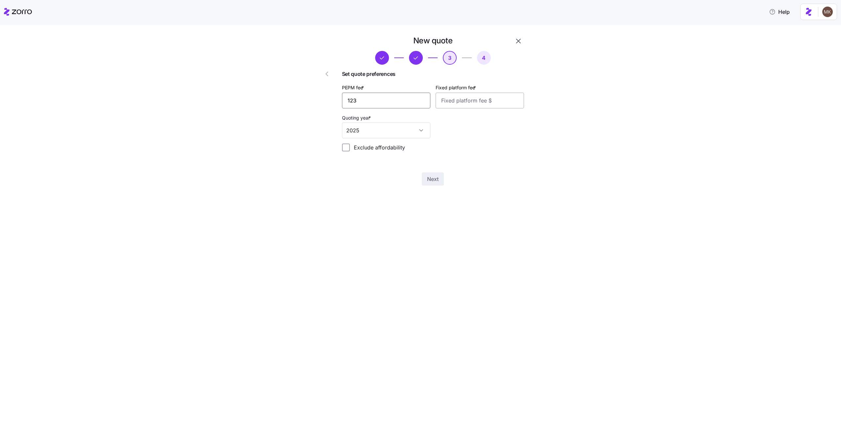
type input "123"
click at [465, 99] on input "Fixed platform fee *" at bounding box center [479, 101] width 88 height 16
type input "123"
click at [383, 100] on input "123" at bounding box center [386, 101] width 88 height 16
type input "1233"
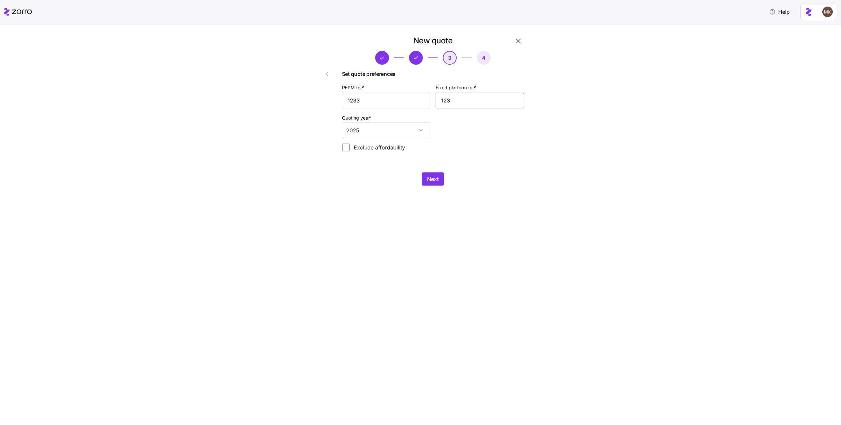
click at [478, 98] on input "123" at bounding box center [479, 101] width 88 height 16
type input "1233"
click at [444, 175] on div "Next" at bounding box center [433, 178] width 182 height 13
click at [442, 179] on button "Next" at bounding box center [433, 178] width 22 height 13
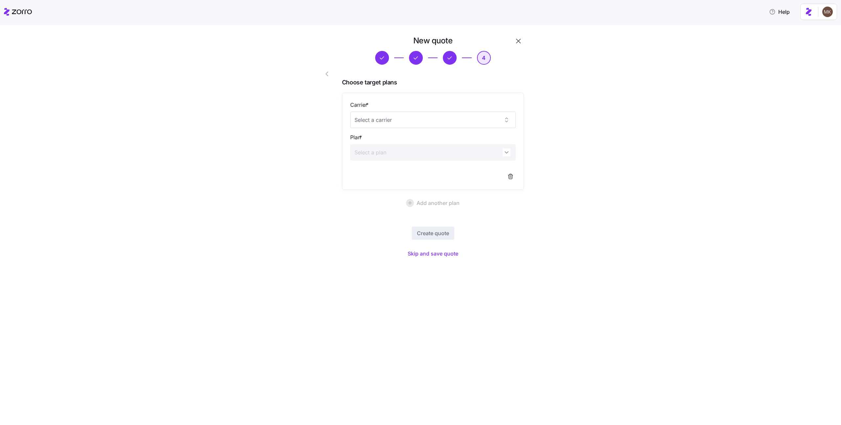
click at [426, 130] on div "Carrier * Plan *" at bounding box center [432, 141] width 165 height 81
click at [418, 117] on input "Carrier *" at bounding box center [432, 120] width 165 height 16
click at [408, 137] on div "Ambetter" at bounding box center [433, 140] width 160 height 14
type input "Ambetter"
click at [404, 158] on input "Plan *" at bounding box center [432, 152] width 165 height 16
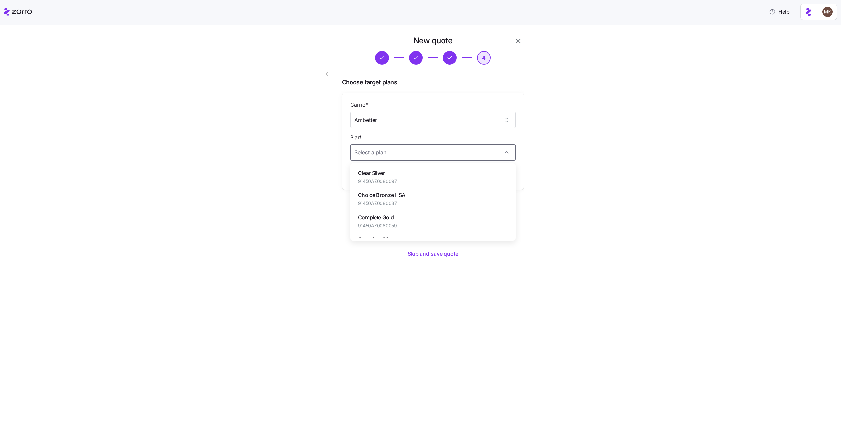
click at [393, 166] on div "Clear Silver 91450AZ0080097" at bounding box center [433, 177] width 160 height 22
type input "Clear Silver"
click at [435, 229] on button "Create quote" at bounding box center [432, 233] width 43 height 13
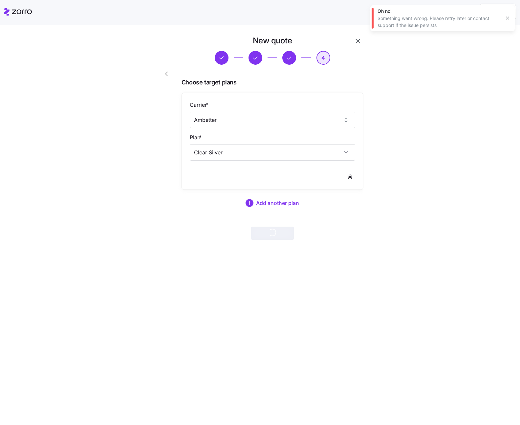
click at [505, 16] on icon "button" at bounding box center [507, 17] width 5 height 5
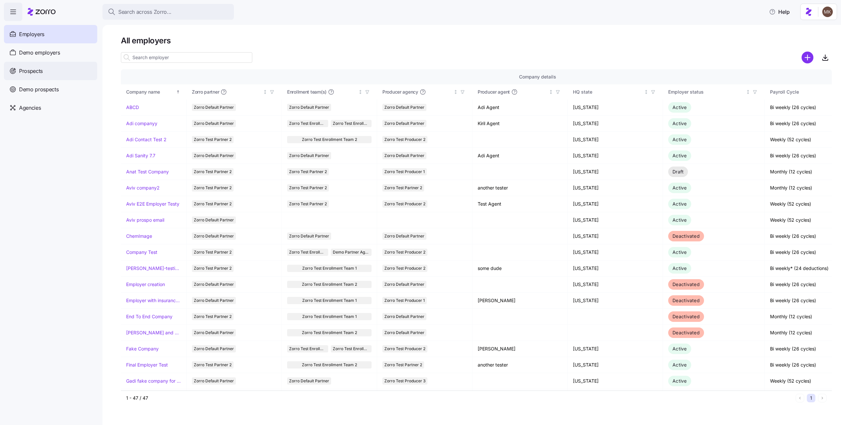
click at [43, 73] on span "Prospects" at bounding box center [31, 71] width 24 height 8
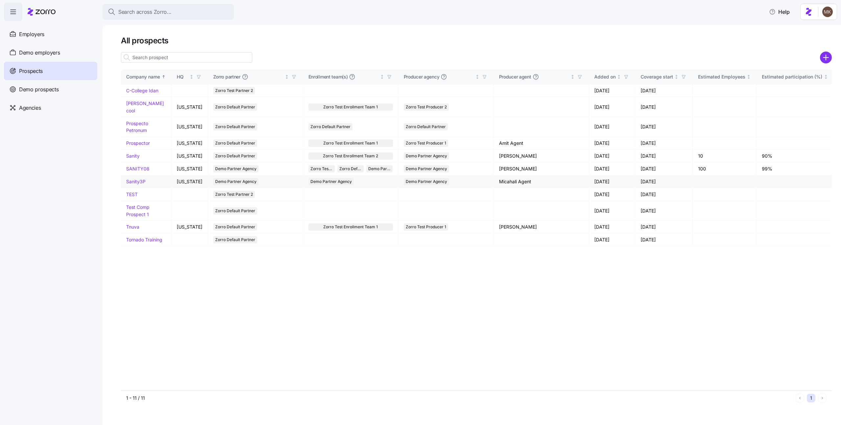
click at [134, 179] on link "Sanity3P" at bounding box center [135, 182] width 19 height 6
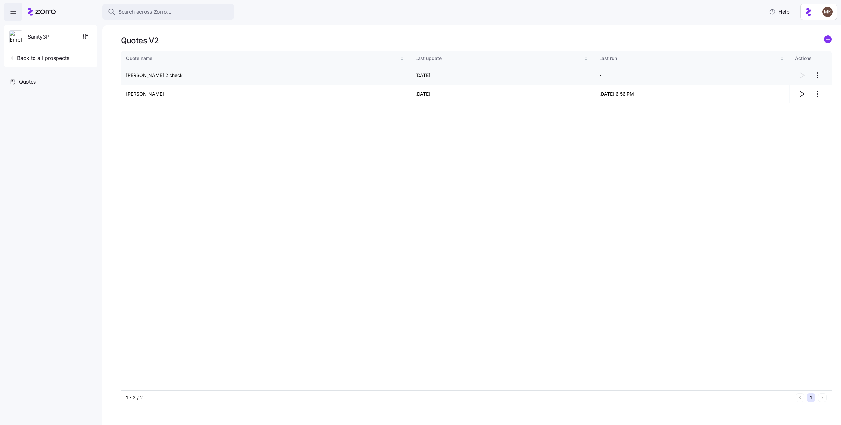
click at [816, 74] on html "Search across Zorro... Help Sanity3P Back to all prospects Quotes Quotes V2 Quo…" at bounding box center [420, 210] width 841 height 421
click at [803, 102] on div "Delete quote" at bounding box center [791, 102] width 60 height 11
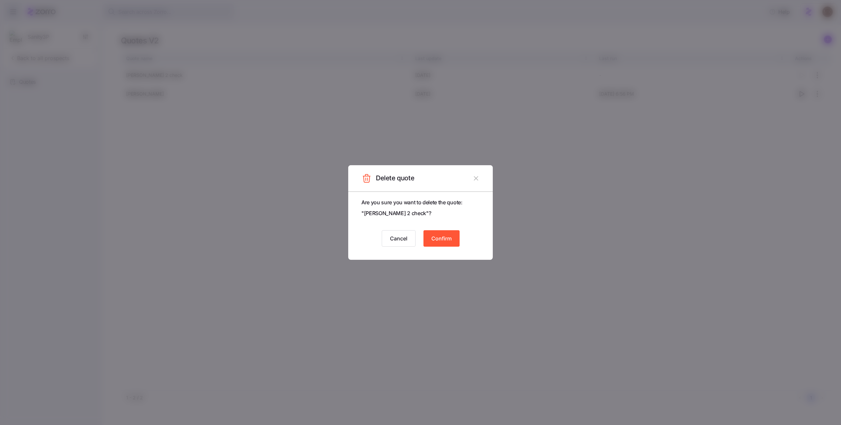
click at [433, 236] on span "Confirm" at bounding box center [441, 238] width 20 height 8
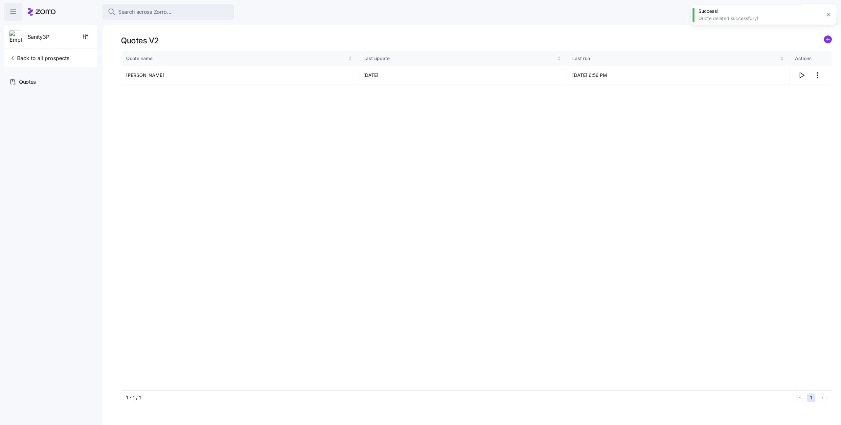
click at [824, 39] on icon "add icon" at bounding box center [828, 39] width 8 height 8
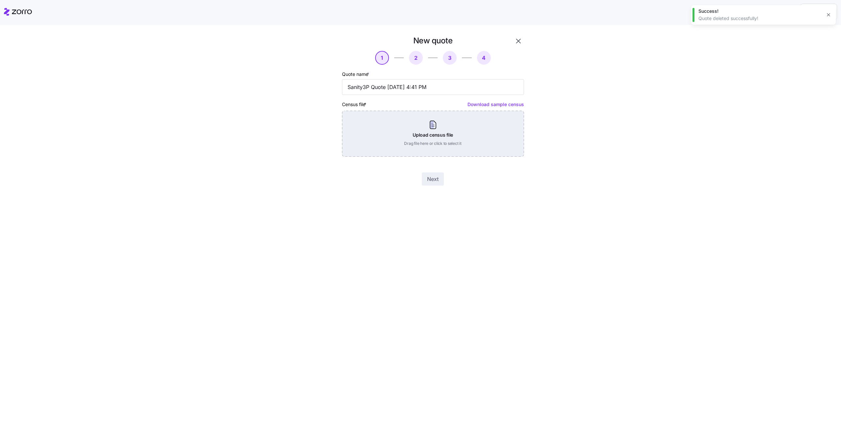
click at [441, 121] on div "Upload census file Drag file here or click to select it" at bounding box center [433, 134] width 182 height 46
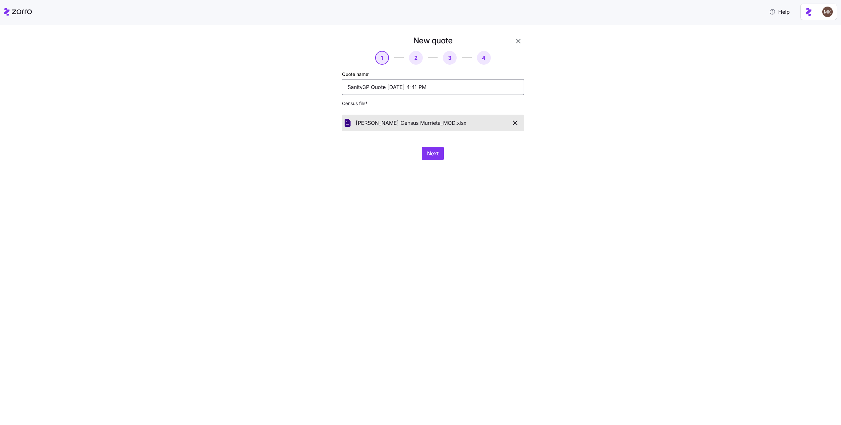
click at [388, 89] on input "Sanity3P Quote [DATE] 4:41 PM" at bounding box center [433, 87] width 182 height 16
type input "[PERSON_NAME] 2"
click at [419, 149] on div "Next" at bounding box center [433, 153] width 182 height 13
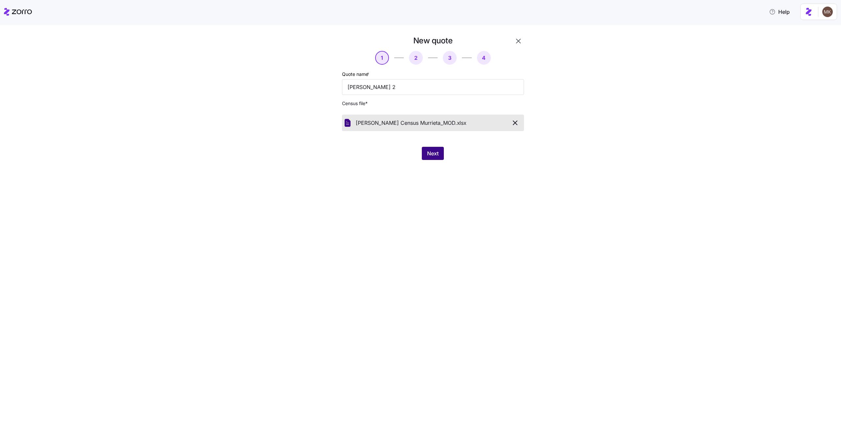
click at [422, 150] on button "Next" at bounding box center [433, 153] width 22 height 13
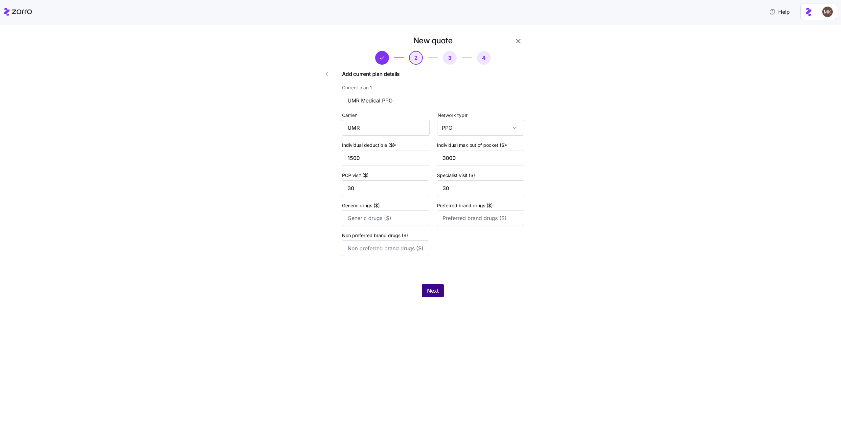
click at [426, 288] on button "Next" at bounding box center [433, 290] width 22 height 13
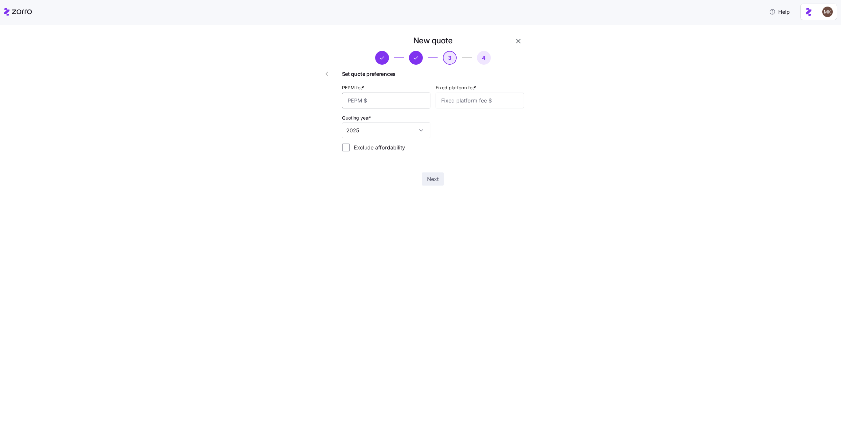
click at [384, 97] on input "PEPM fee *" at bounding box center [386, 101] width 88 height 16
type input "123"
click at [452, 102] on input "Fixed platform fee *" at bounding box center [479, 101] width 88 height 16
type input "123"
click at [438, 181] on span "Next" at bounding box center [432, 179] width 11 height 8
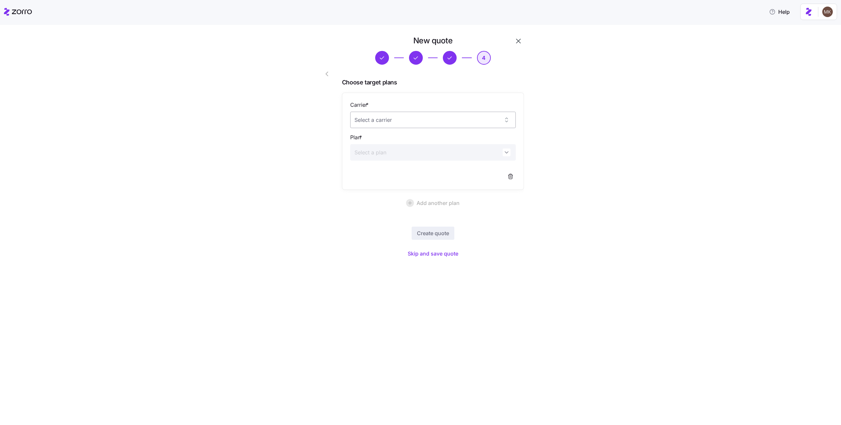
click at [368, 124] on input "Carrier *" at bounding box center [432, 120] width 165 height 16
click at [372, 137] on span "Ambetter" at bounding box center [368, 140] width 20 height 7
type input "Ambetter"
click at [371, 153] on input "Plan *" at bounding box center [432, 152] width 165 height 16
click at [372, 169] on span "Clear Silver" at bounding box center [377, 173] width 39 height 8
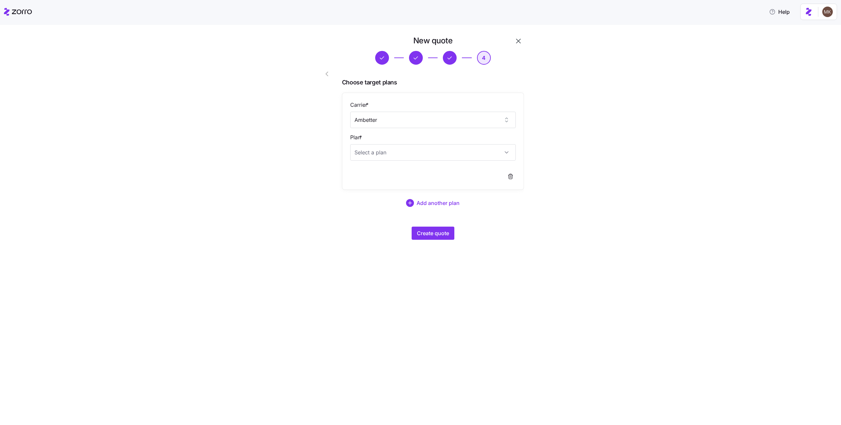
type input "Clear Silver"
click at [445, 236] on span "Create quote" at bounding box center [433, 233] width 32 height 8
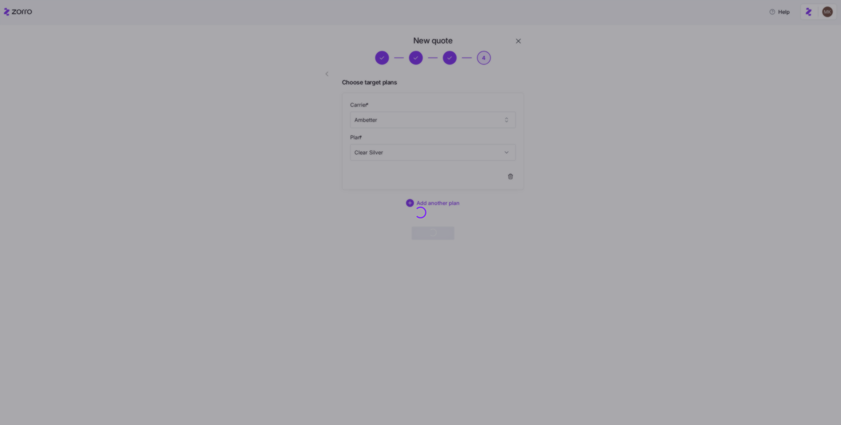
click at [178, 143] on div at bounding box center [420, 212] width 841 height 425
